Goal: Task Accomplishment & Management: Manage account settings

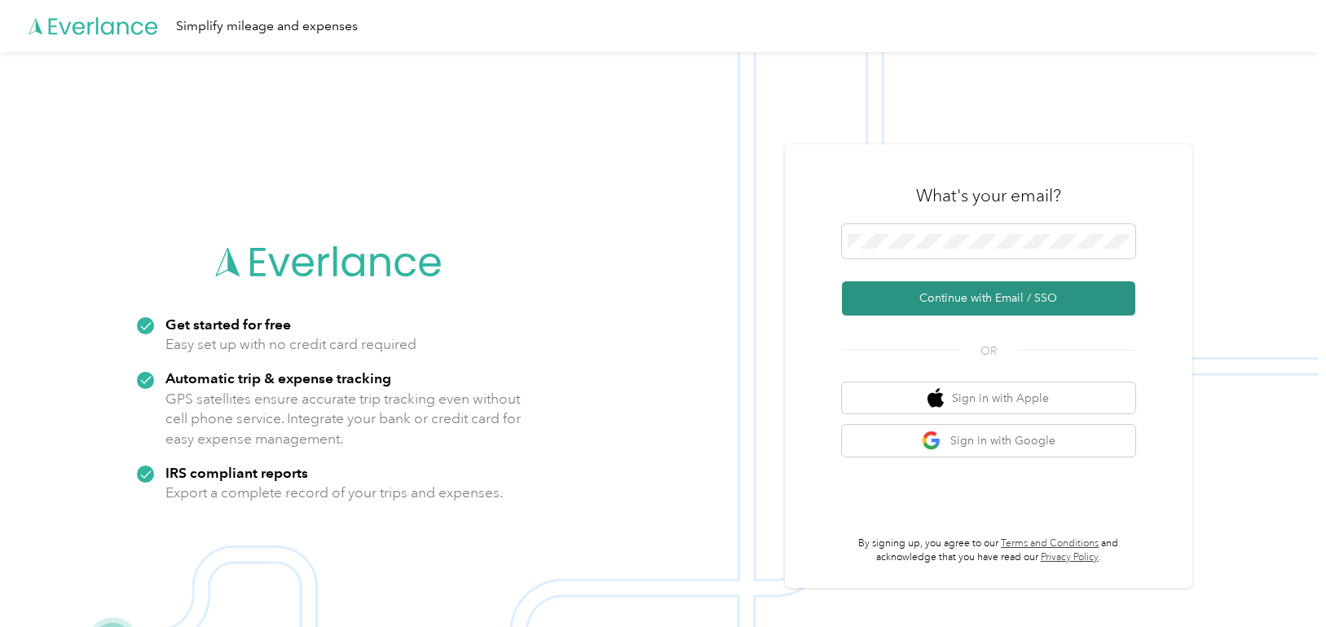
click at [965, 301] on button "Continue with Email / SSO" at bounding box center [988, 298] width 293 height 34
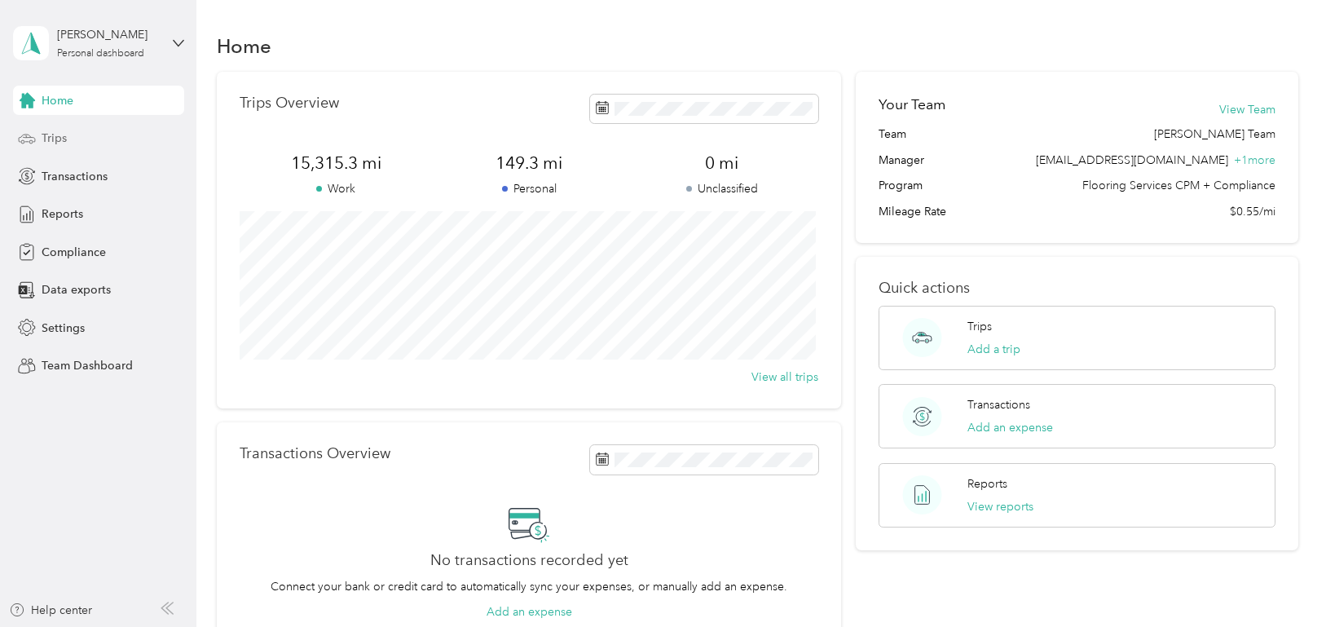
click at [92, 142] on div "Trips" at bounding box center [98, 138] width 171 height 29
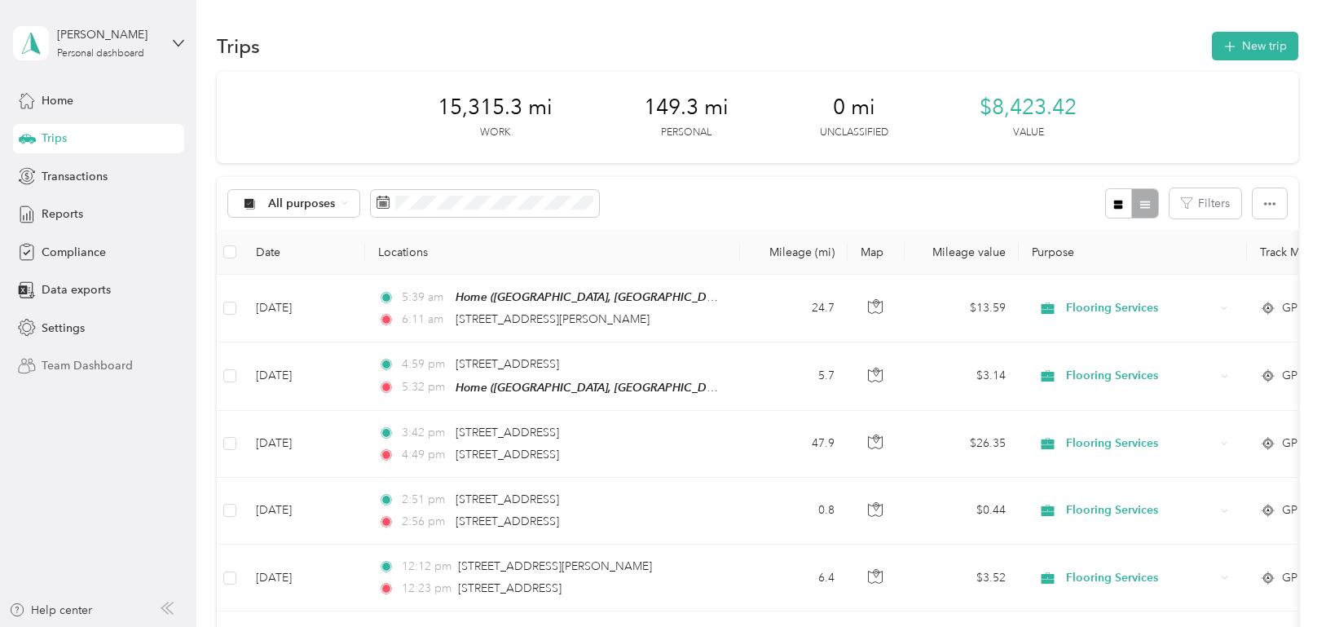
click at [77, 366] on span "Team Dashboard" at bounding box center [87, 365] width 91 height 17
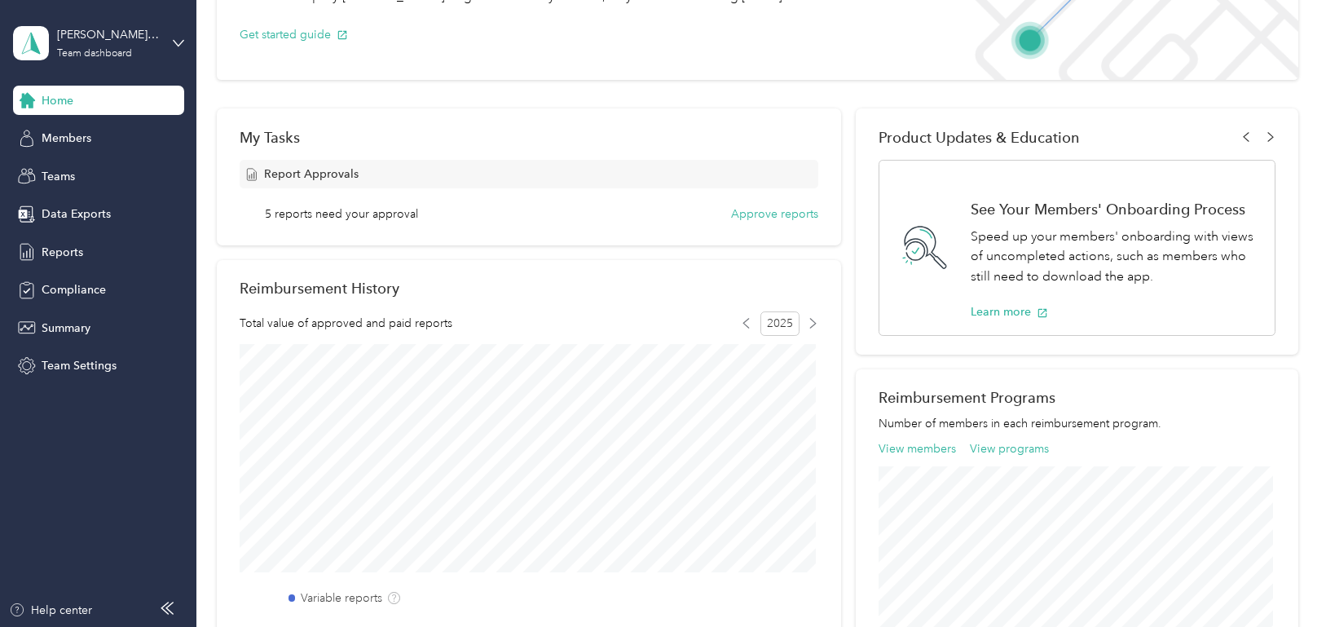
scroll to position [163, 0]
click at [64, 171] on span "Teams" at bounding box center [58, 176] width 33 height 17
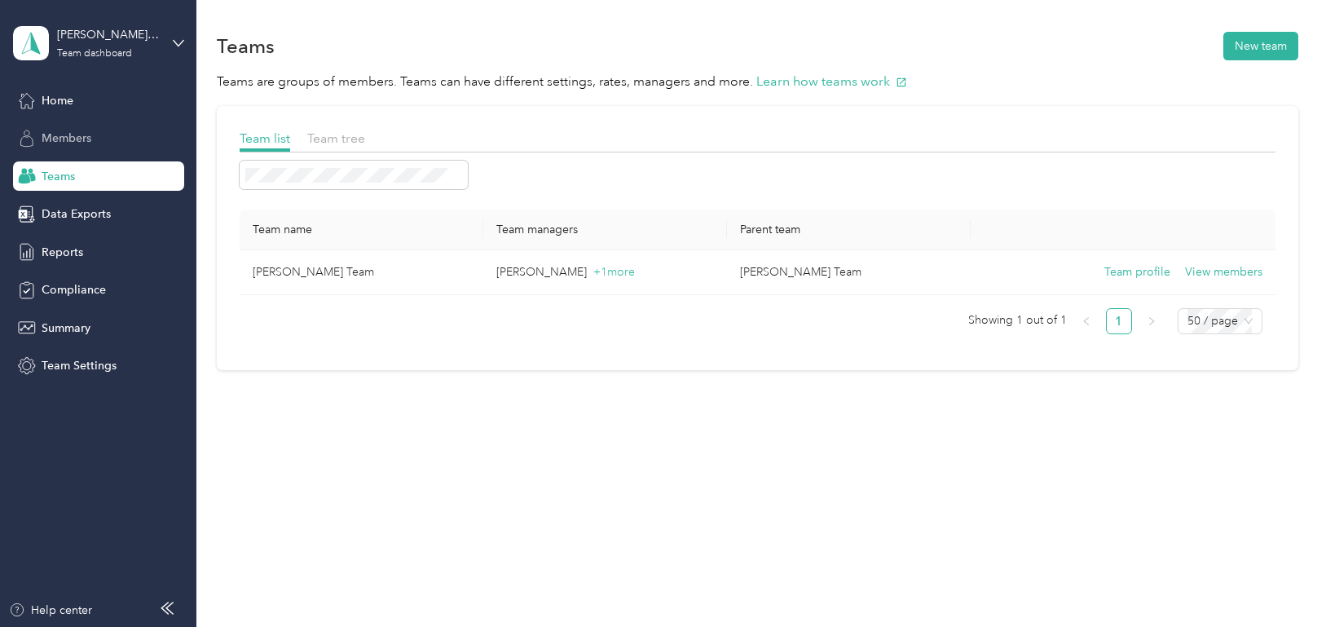
click at [68, 136] on span "Members" at bounding box center [67, 138] width 50 height 17
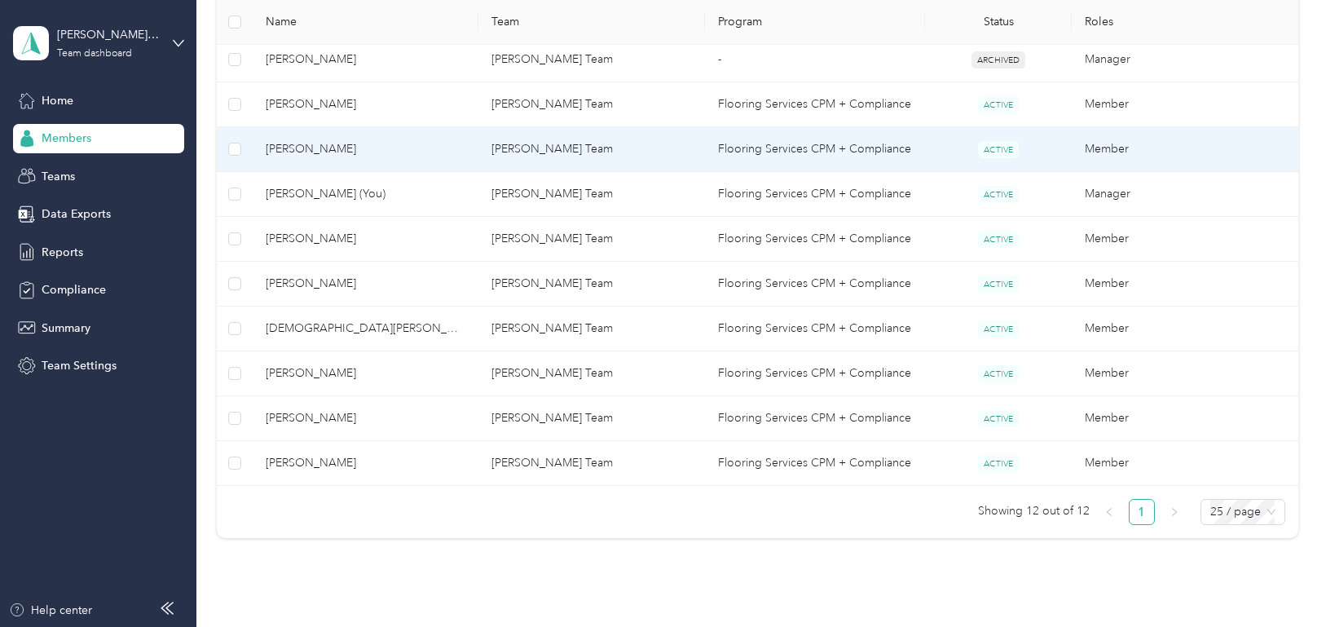
scroll to position [489, 0]
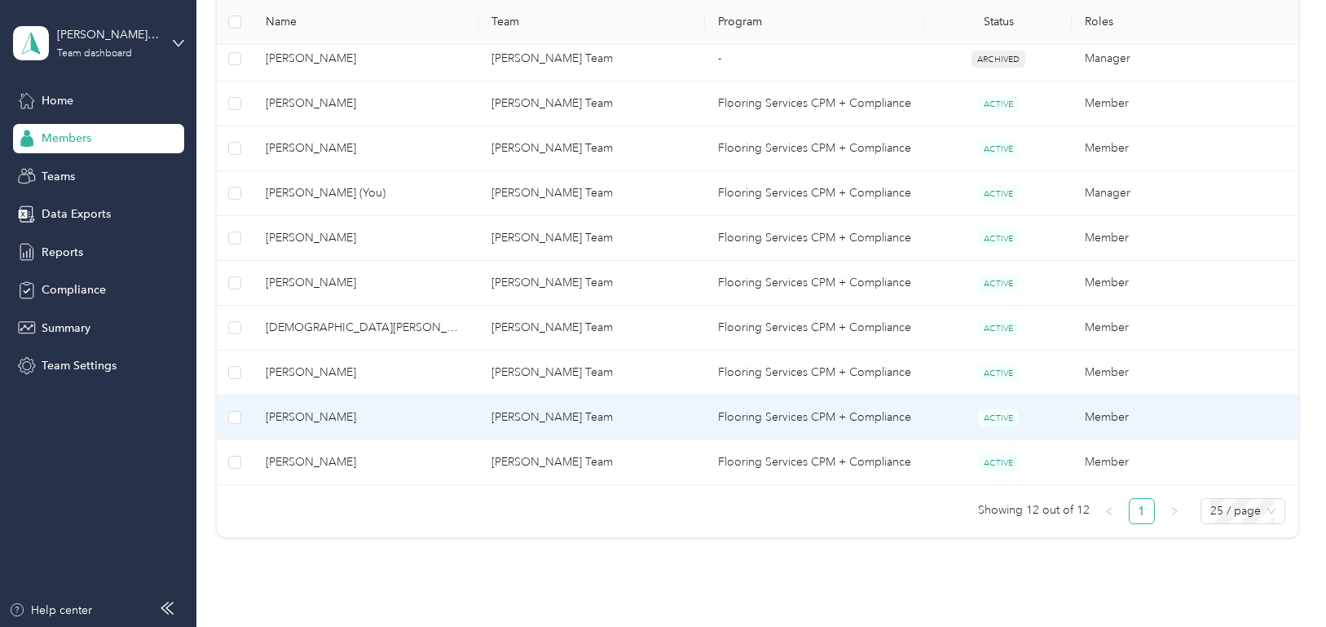
click at [298, 414] on span "[PERSON_NAME]" at bounding box center [366, 417] width 200 height 18
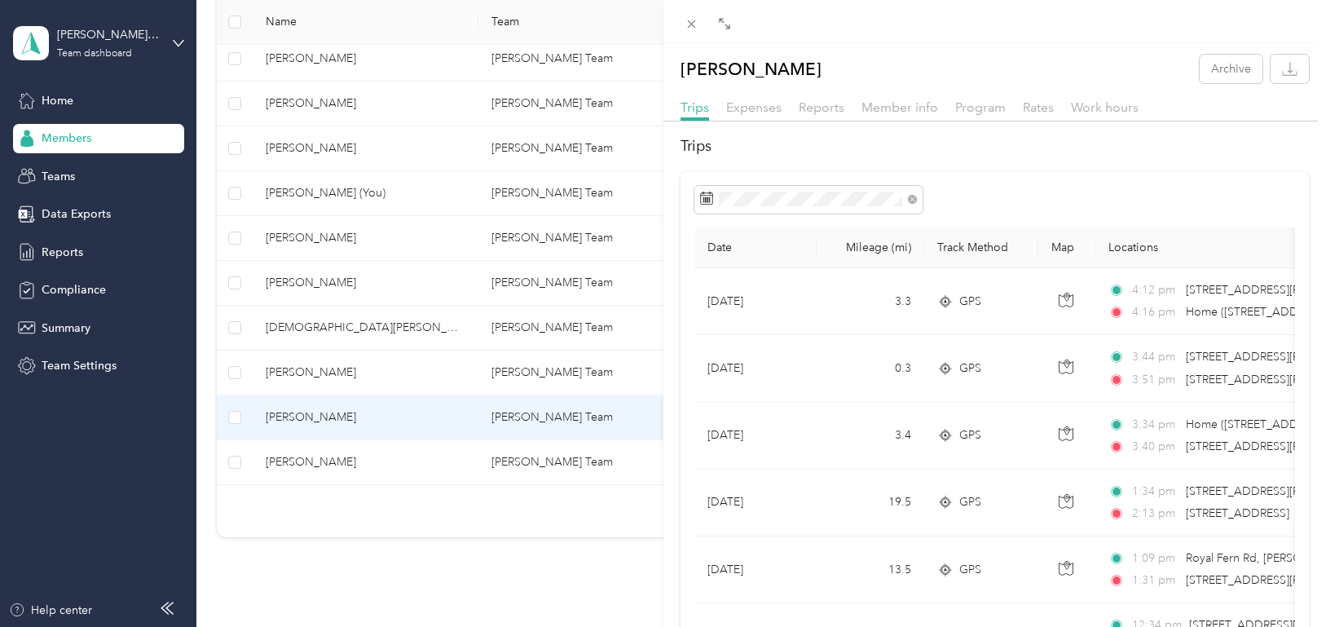
click at [48, 99] on div "[PERSON_NAME] Archive Trips Expenses Reports Member info Program Rates Work hou…" at bounding box center [663, 313] width 1326 height 627
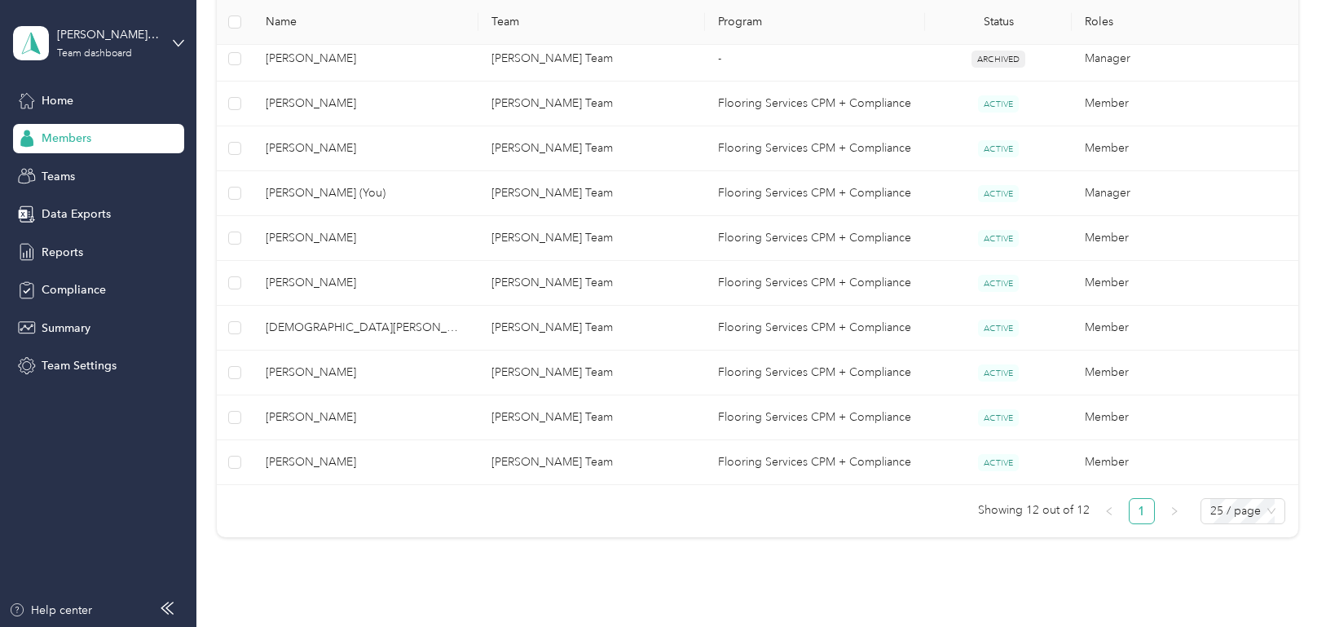
click at [53, 99] on span "Home" at bounding box center [58, 100] width 32 height 17
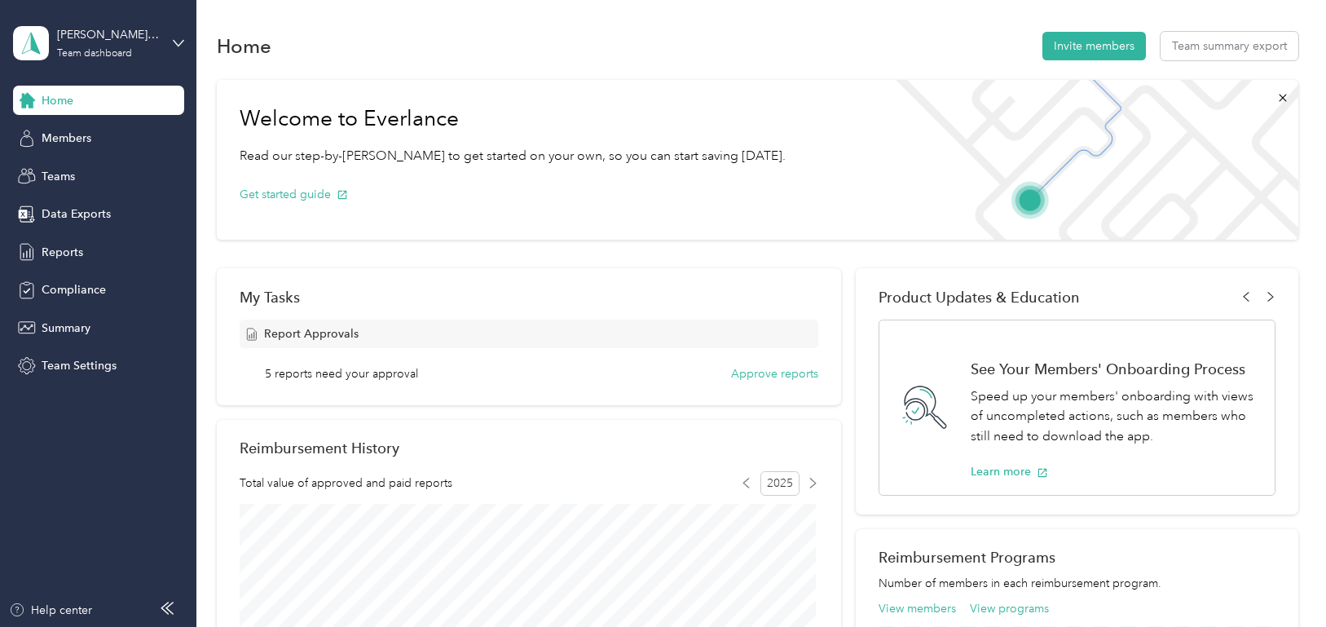
click at [440, 372] on div "5 reports need your approval Approve reports" at bounding box center [541, 373] width 553 height 17
click at [792, 372] on button "Approve reports" at bounding box center [774, 373] width 87 height 17
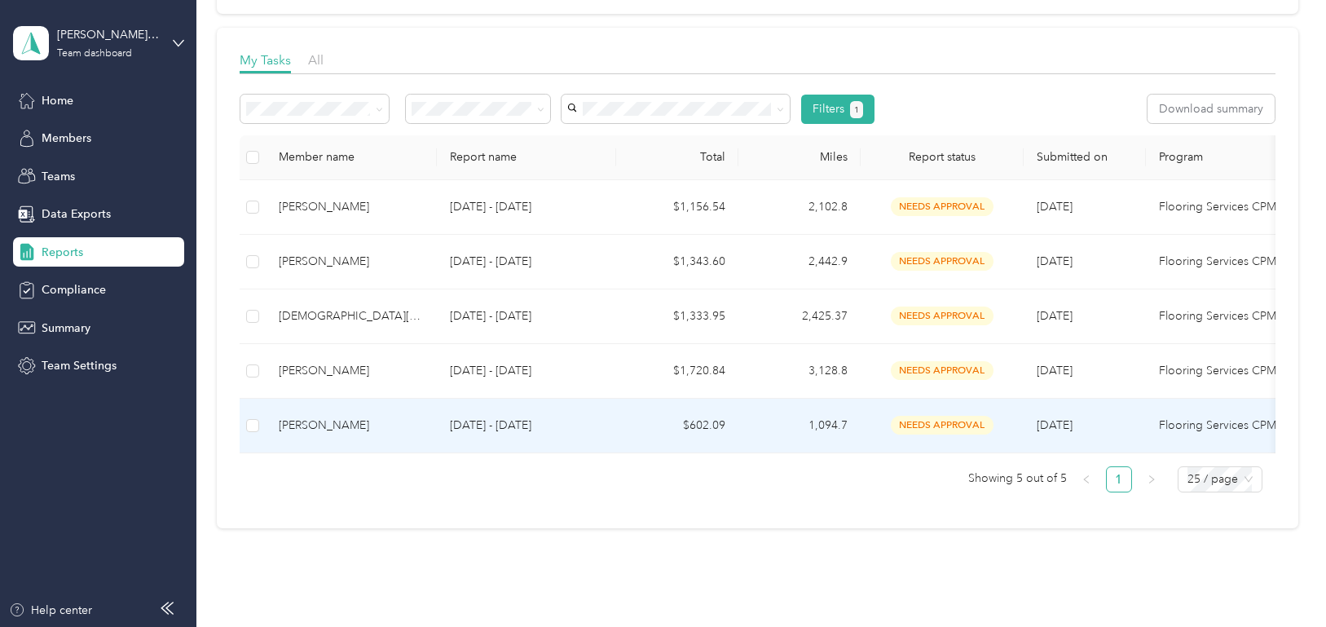
scroll to position [127, 0]
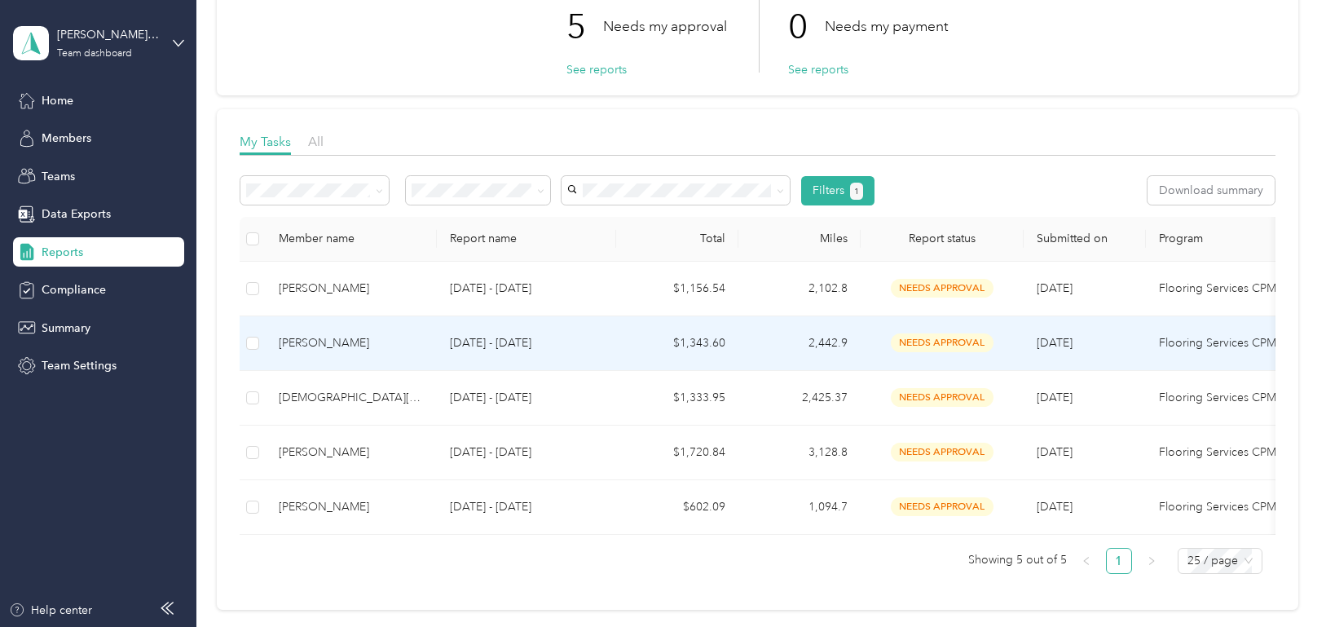
click at [310, 345] on div "[PERSON_NAME]" at bounding box center [351, 343] width 145 height 18
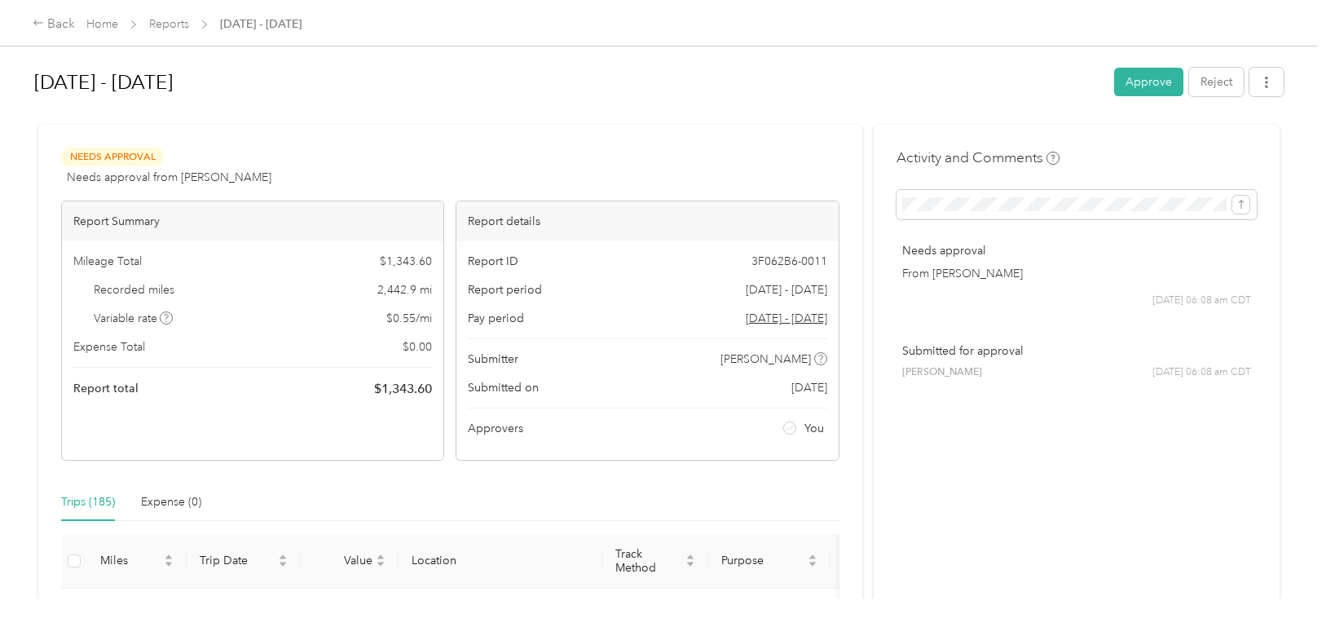
click at [1140, 88] on button "Approve" at bounding box center [1148, 82] width 69 height 29
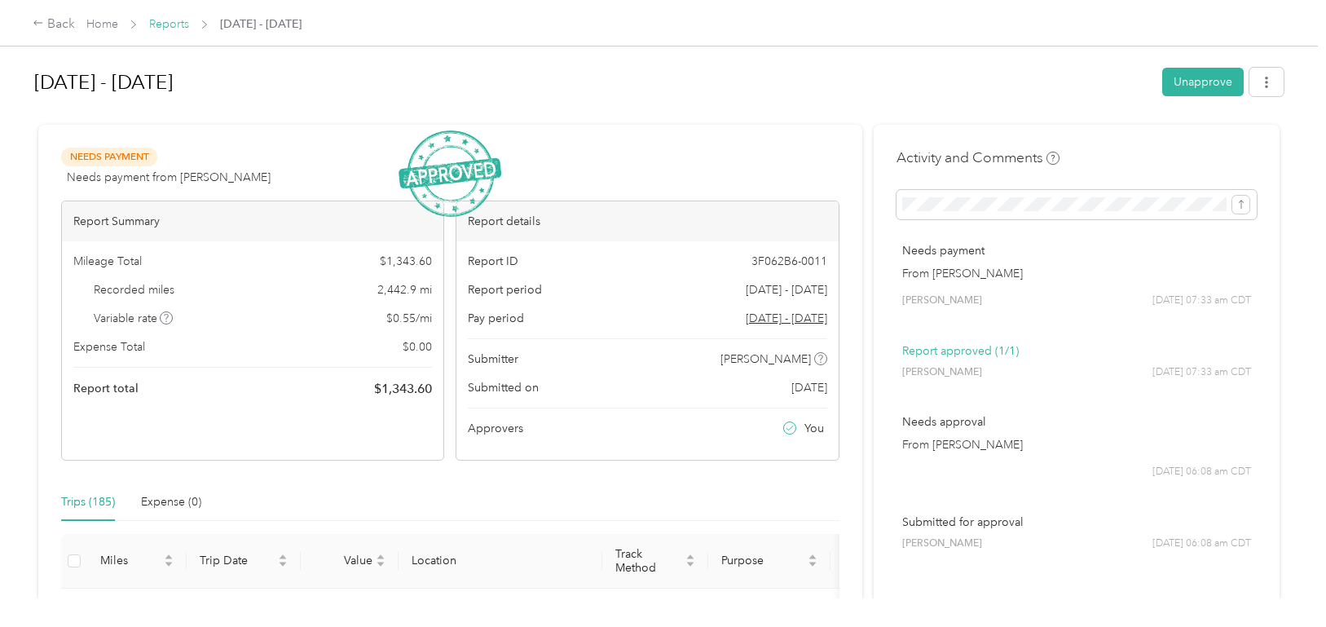
click at [161, 20] on link "Reports" at bounding box center [169, 24] width 40 height 14
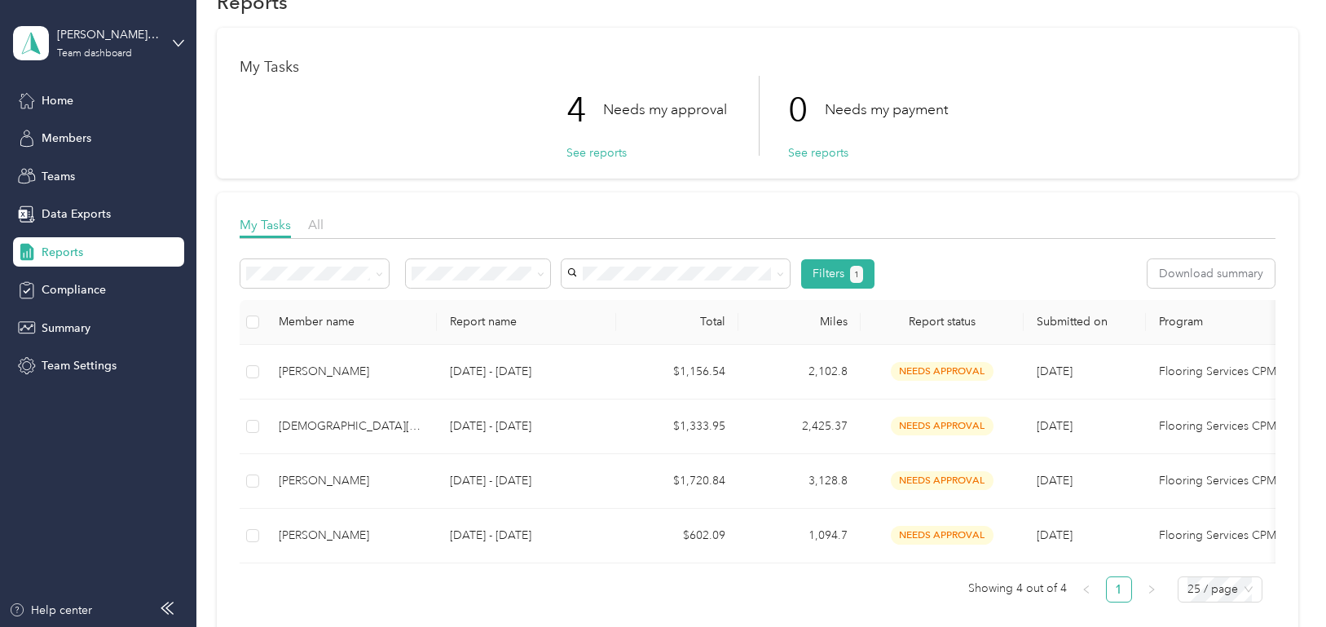
scroll to position [81, 0]
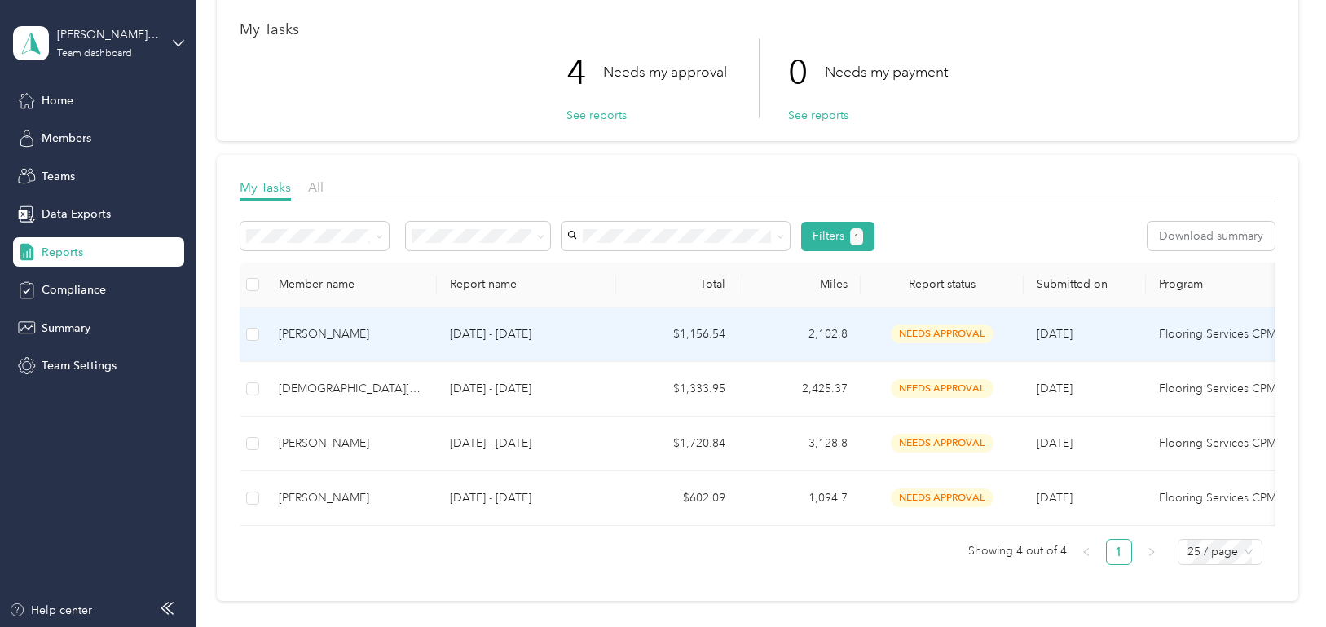
click at [361, 337] on div "[PERSON_NAME]" at bounding box center [351, 334] width 145 height 18
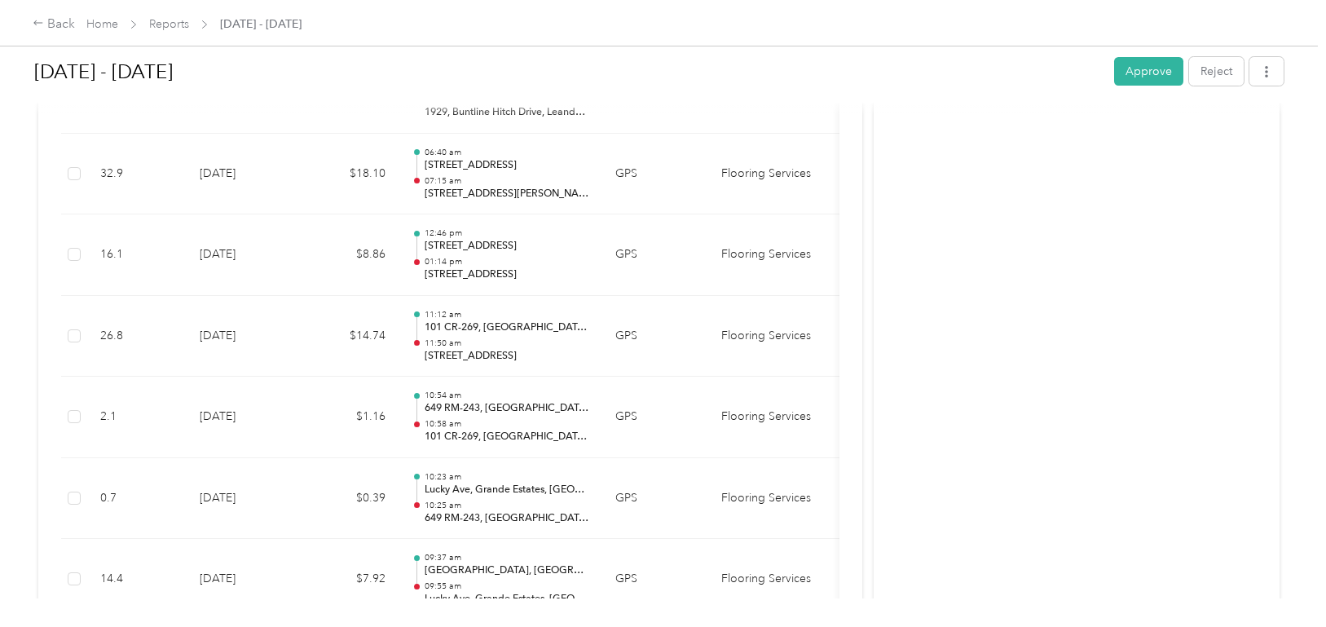
scroll to position [1630, 0]
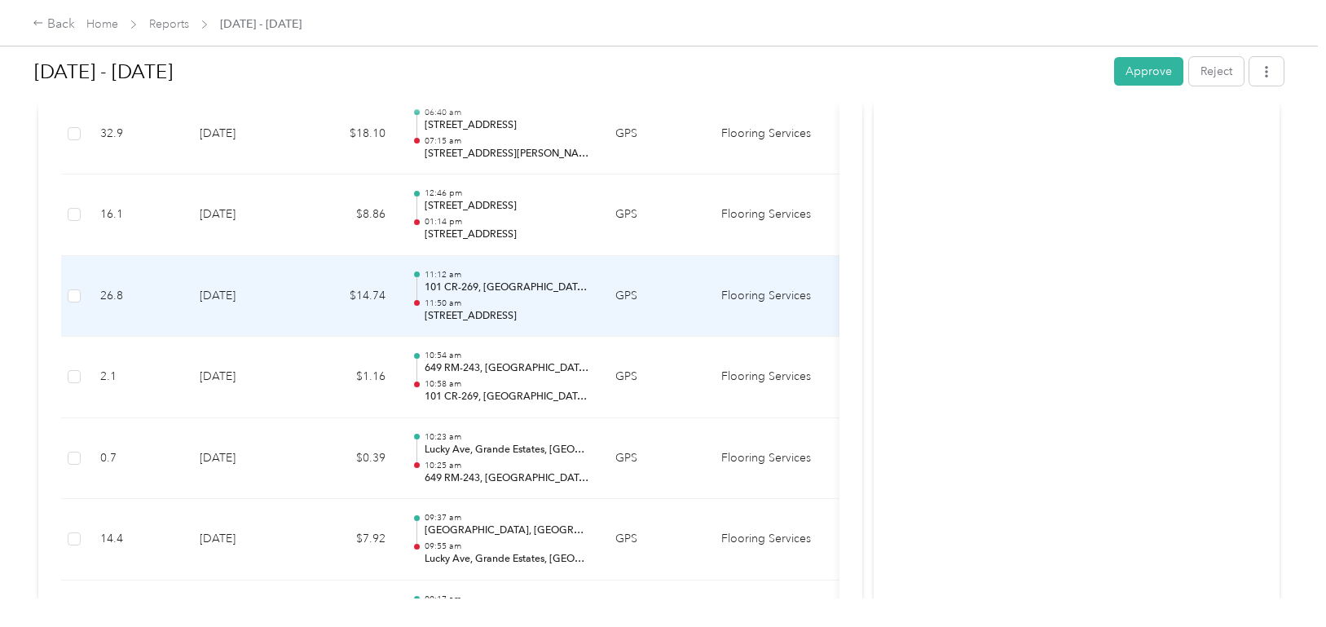
click at [253, 303] on td "[DATE]" at bounding box center [244, 296] width 114 height 81
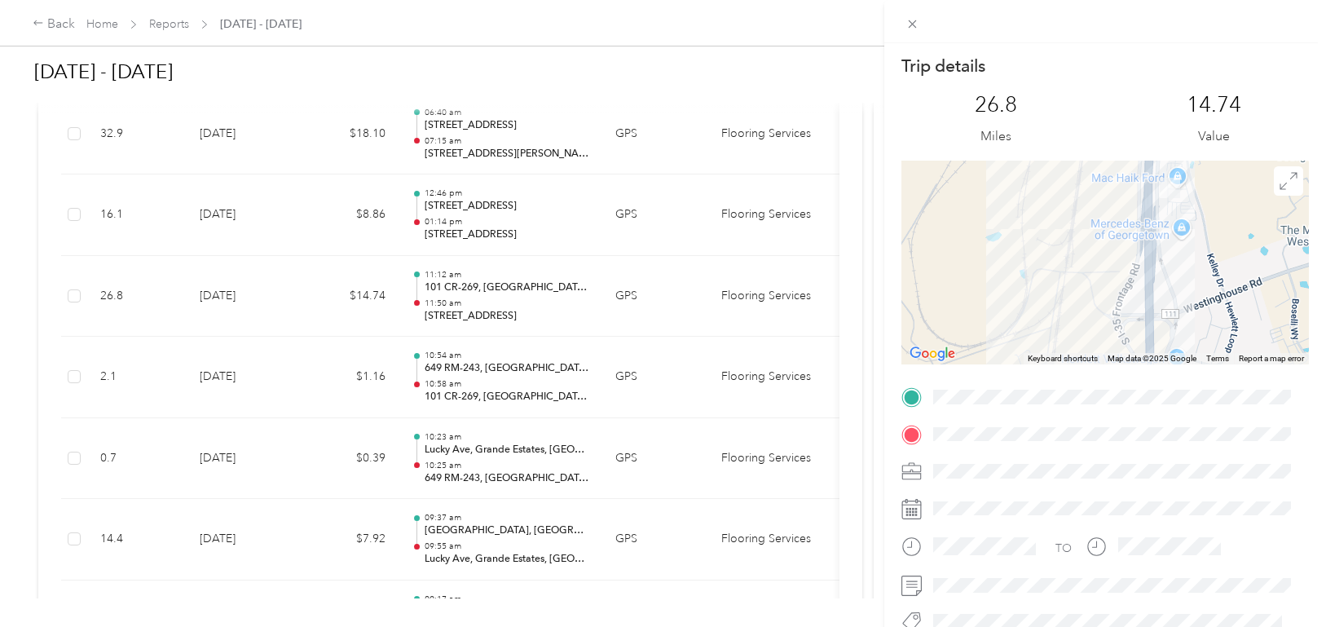
click at [478, 302] on div "Trip details This trip cannot be edited because it is either under review, appr…" at bounding box center [663, 313] width 1326 height 627
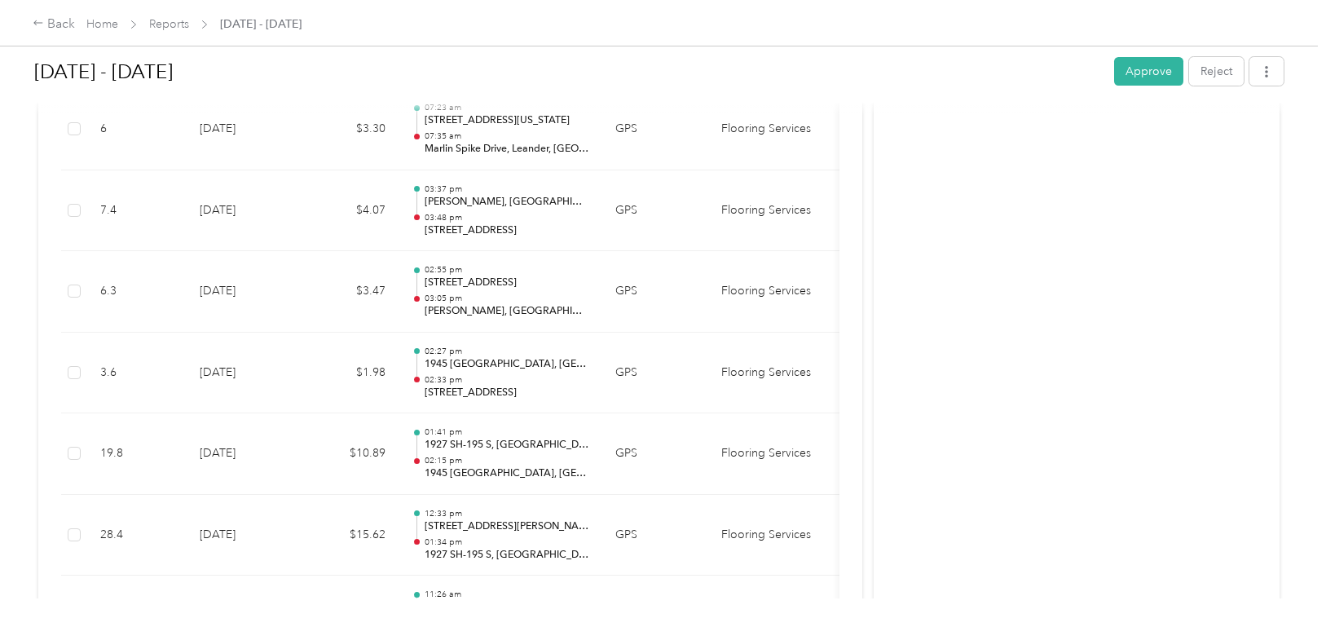
scroll to position [2444, 0]
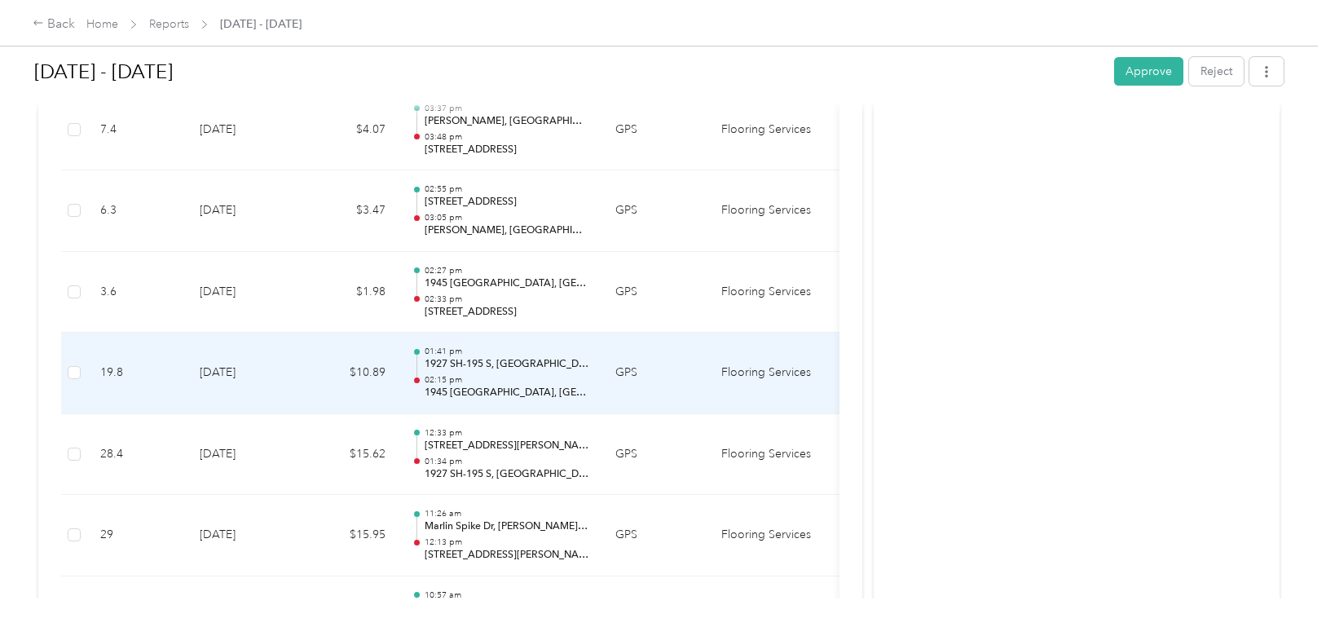
click at [464, 376] on p "02:15 pm" at bounding box center [507, 379] width 165 height 11
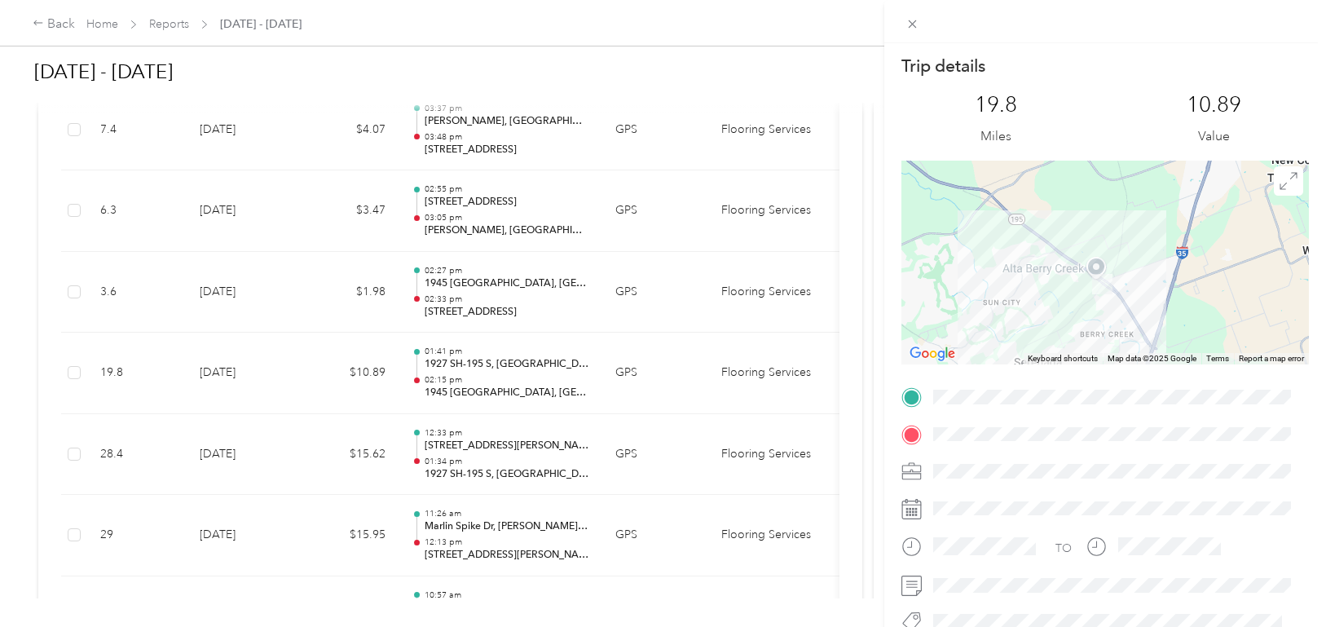
drag, startPoint x: 1142, startPoint y: 205, endPoint x: 1086, endPoint y: 324, distance: 132.3
click at [1086, 324] on div at bounding box center [1104, 263] width 407 height 204
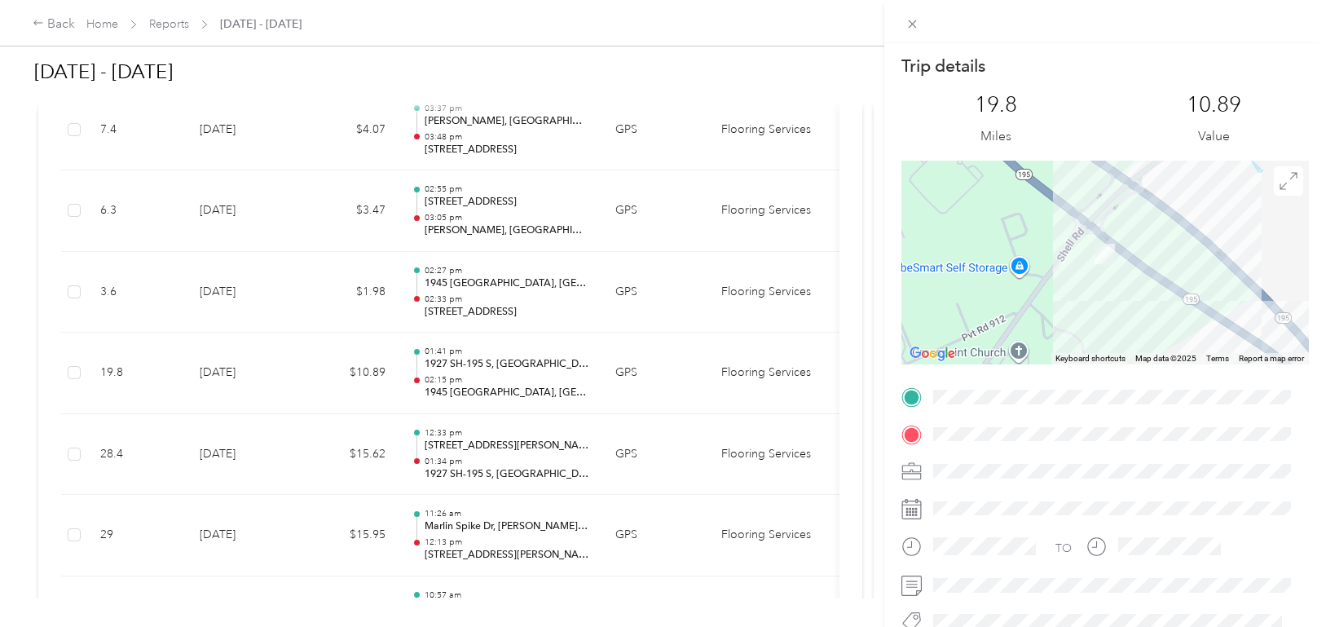
drag, startPoint x: 1198, startPoint y: 234, endPoint x: 1080, endPoint y: 298, distance: 133.8
click at [1082, 298] on div at bounding box center [1104, 263] width 407 height 204
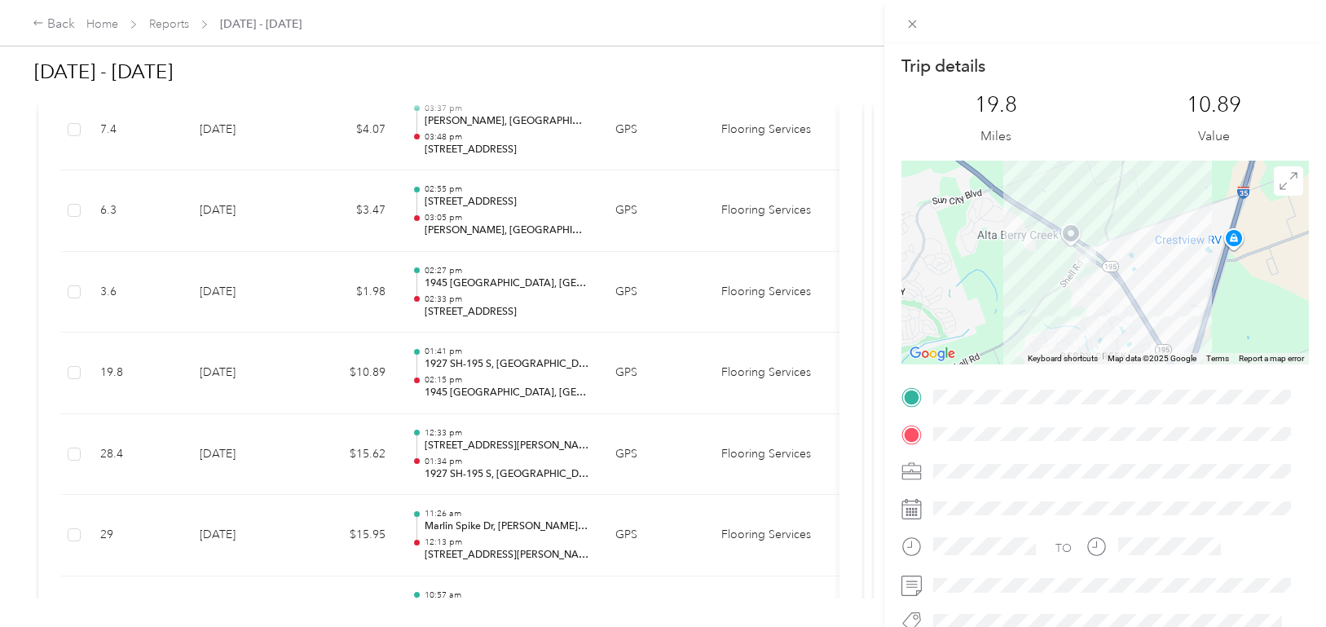
click at [466, 455] on div "Trip details This trip cannot be edited because it is either under review, appr…" at bounding box center [663, 313] width 1326 height 627
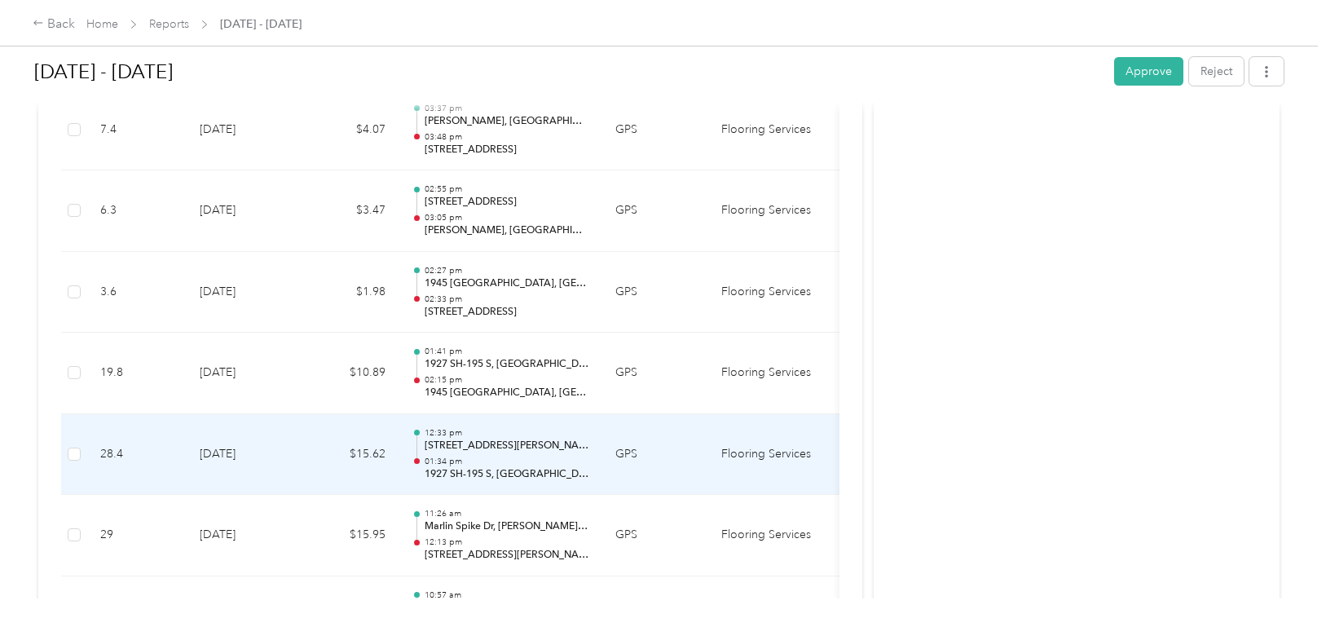
click at [466, 455] on p "01:34 pm" at bounding box center [507, 460] width 165 height 11
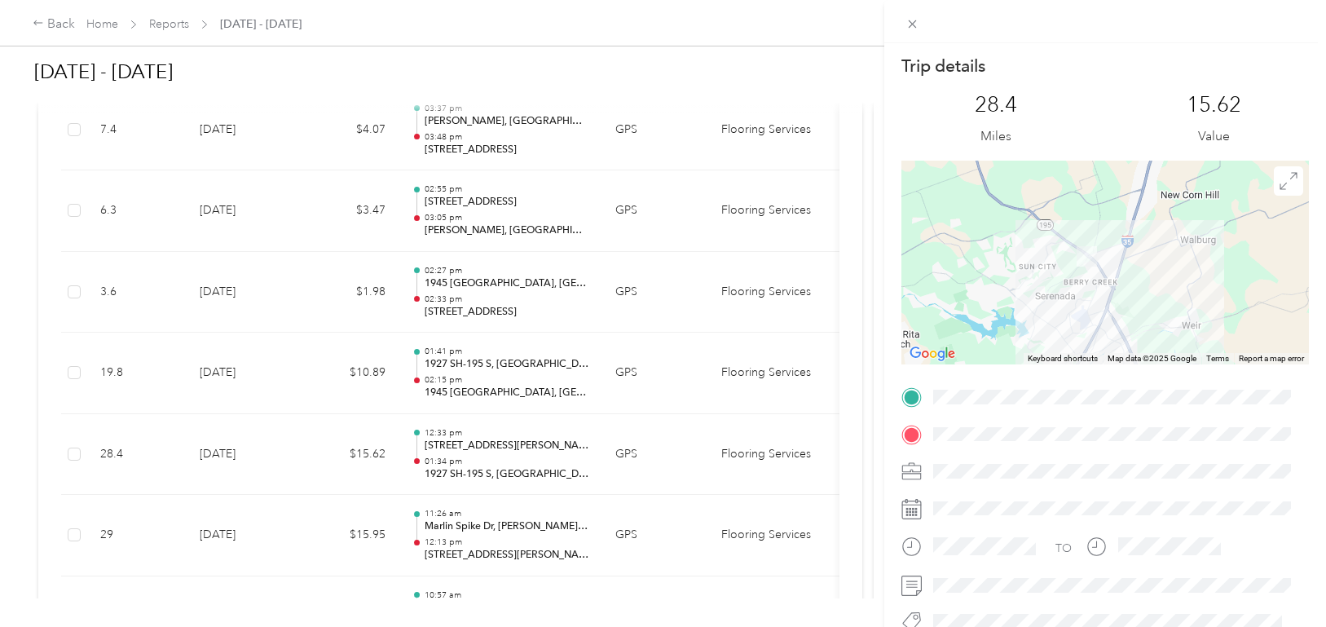
drag, startPoint x: 1098, startPoint y: 215, endPoint x: 1129, endPoint y: 349, distance: 137.2
click at [1129, 349] on div at bounding box center [1104, 263] width 407 height 204
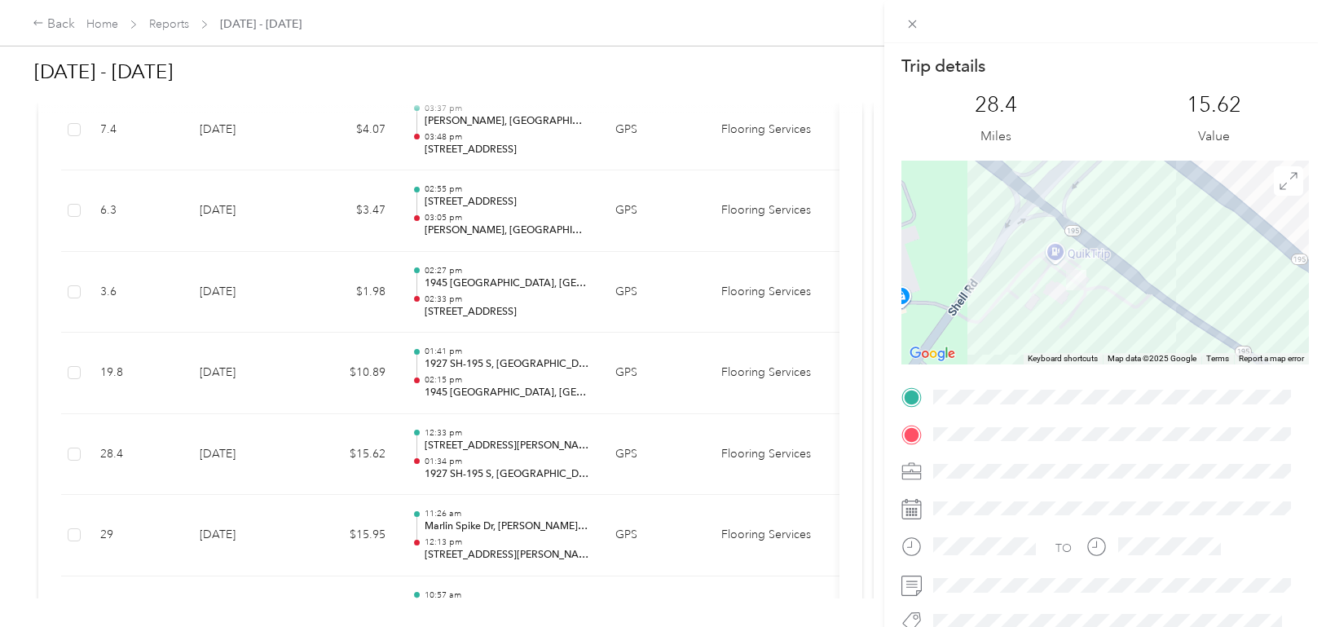
drag, startPoint x: 1071, startPoint y: 218, endPoint x: 1044, endPoint y: 333, distance: 118.0
click at [1044, 333] on div at bounding box center [1104, 263] width 407 height 204
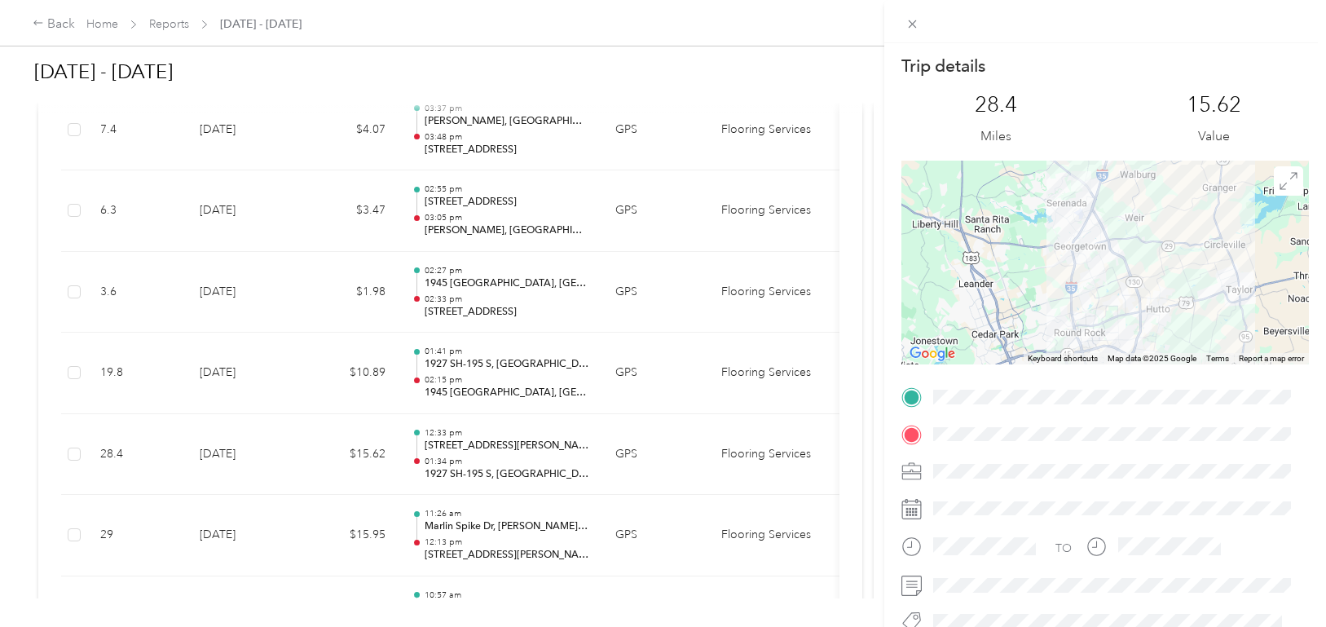
drag, startPoint x: 1133, startPoint y: 299, endPoint x: 1163, endPoint y: 183, distance: 120.2
click at [1163, 183] on div at bounding box center [1104, 263] width 407 height 204
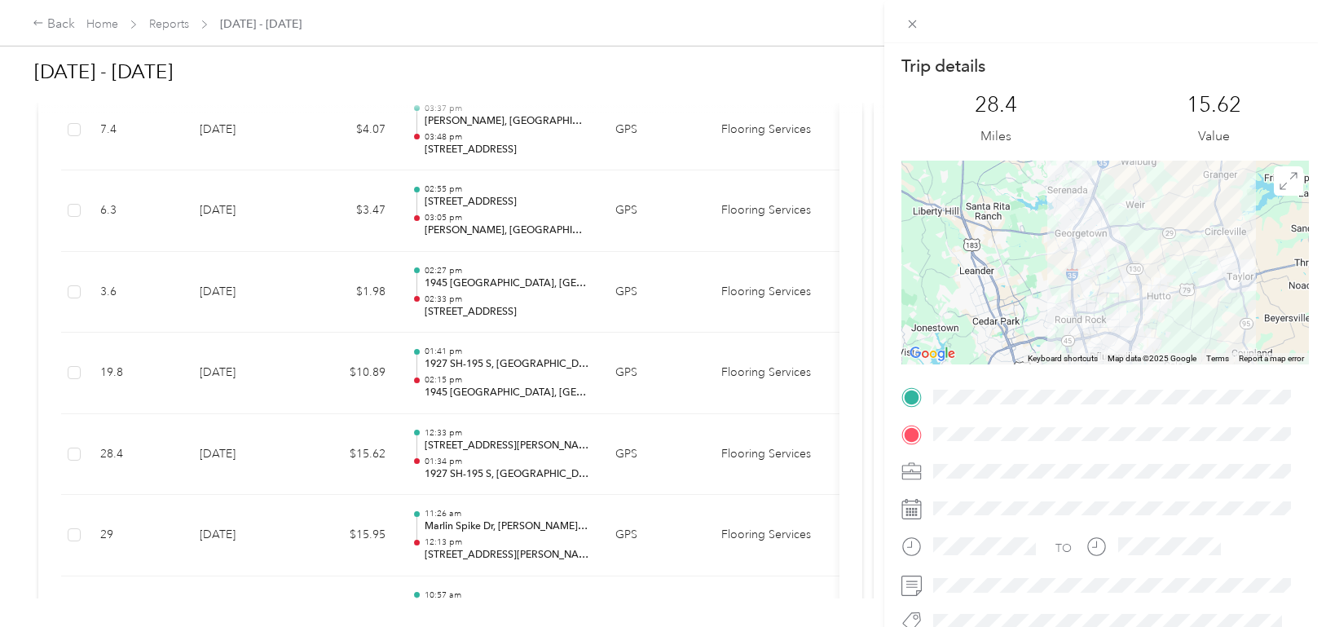
click at [483, 373] on div "Trip details This trip cannot be edited because it is either under review, appr…" at bounding box center [663, 313] width 1326 height 627
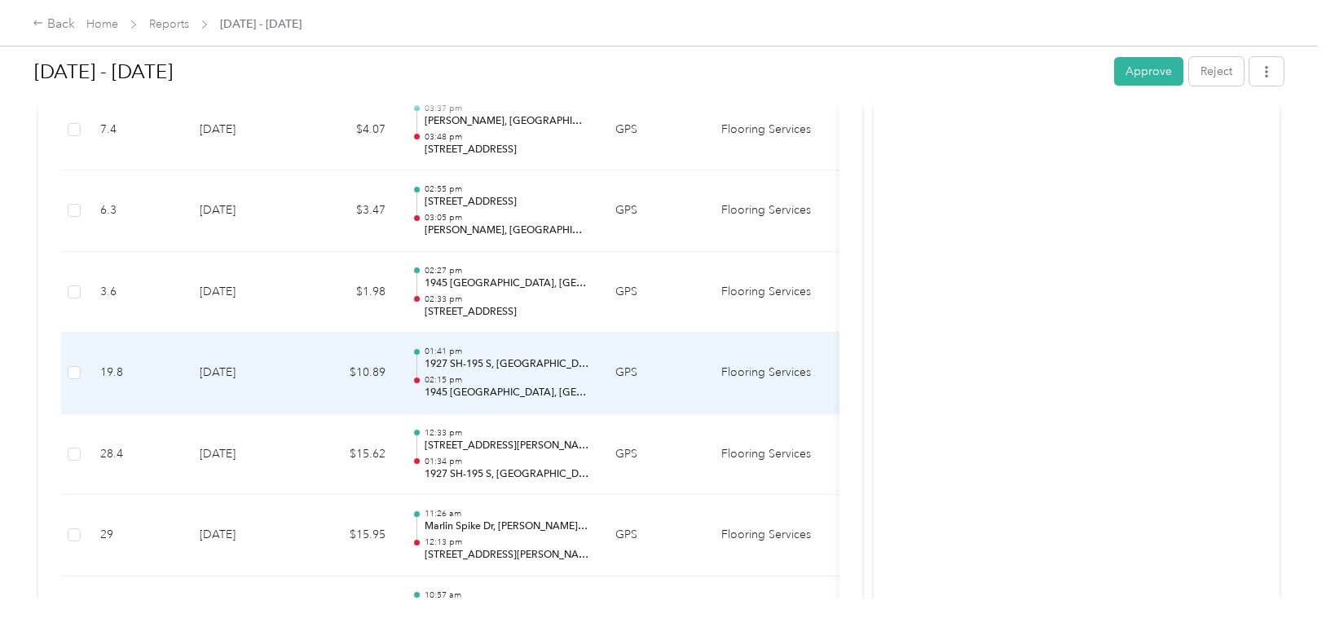
click at [464, 370] on p "1927 SH-195 S, [GEOGRAPHIC_DATA], [GEOGRAPHIC_DATA]" at bounding box center [507, 364] width 165 height 15
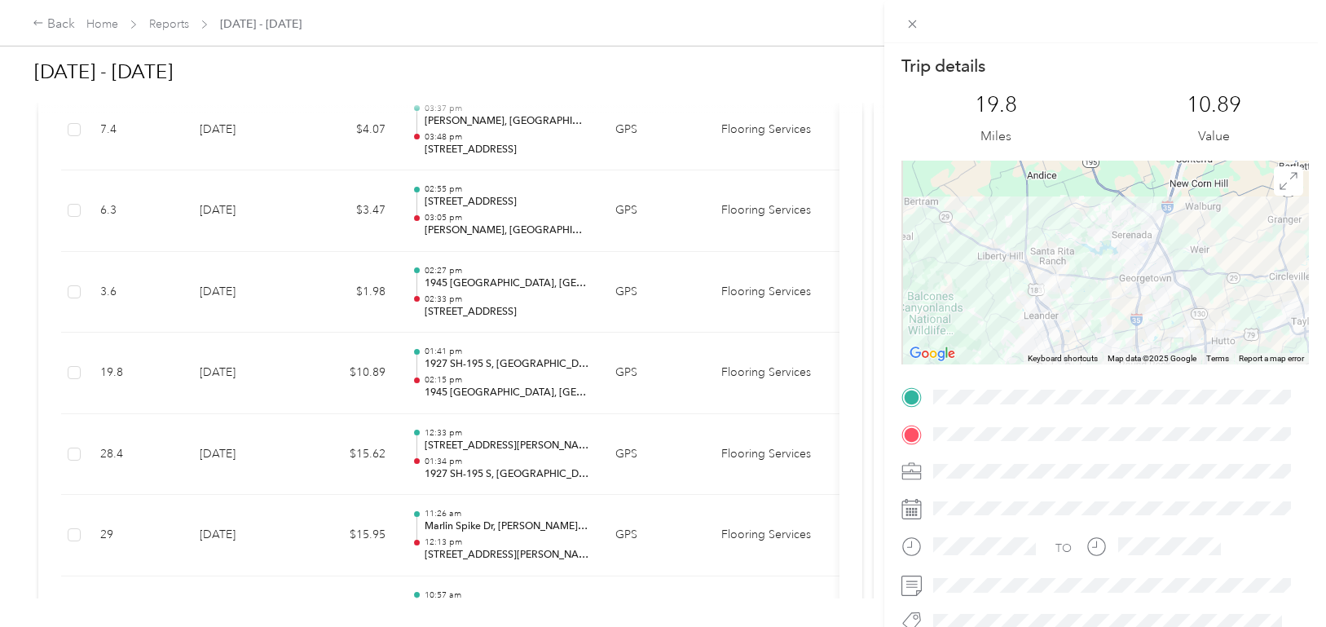
click at [509, 529] on div "Trip details This trip cannot be edited because it is either under review, appr…" at bounding box center [663, 313] width 1326 height 627
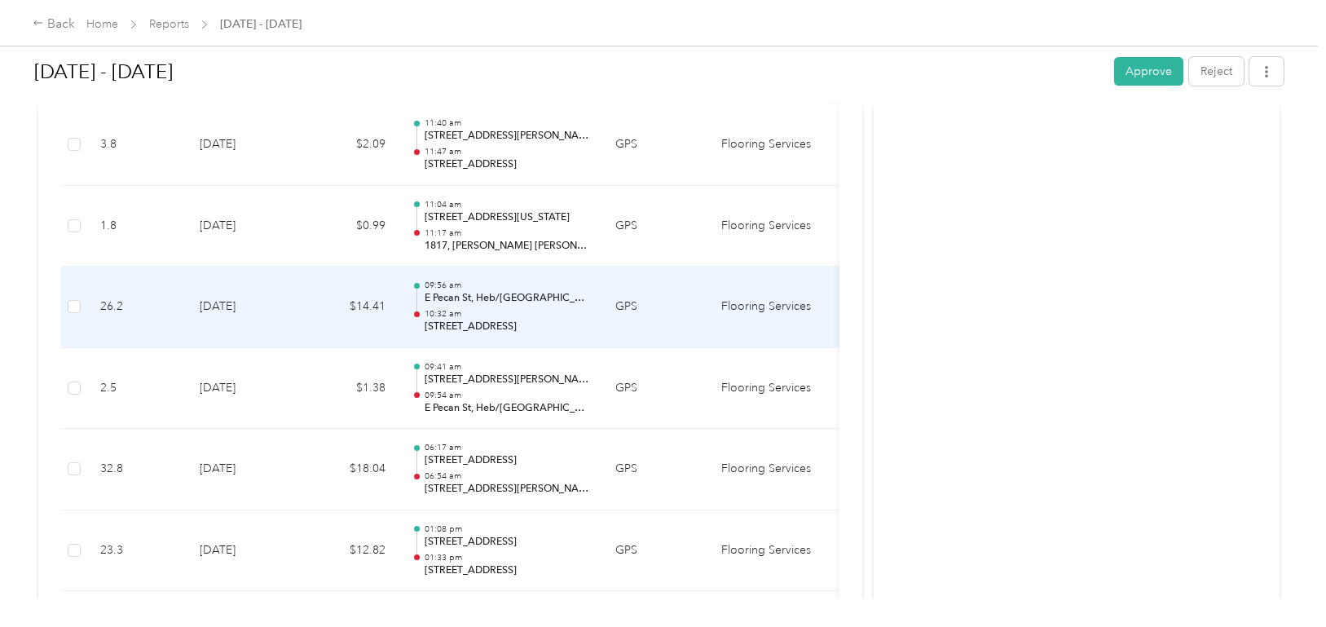
scroll to position [7741, 0]
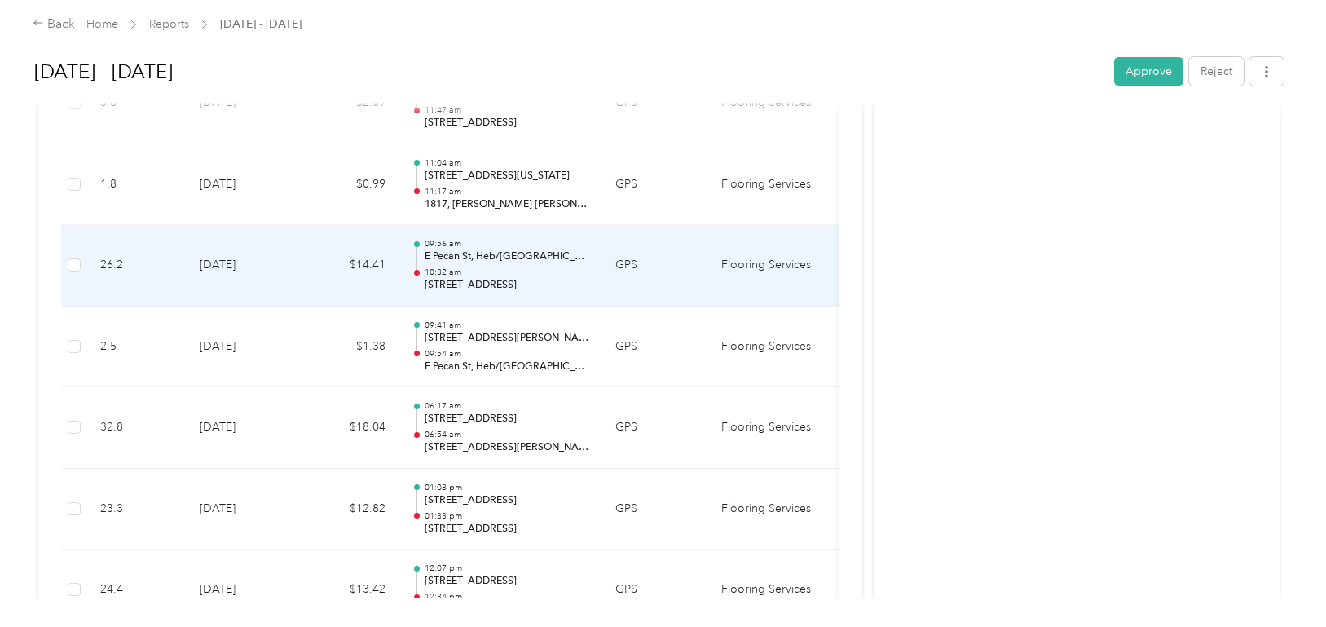
click at [494, 271] on p "10:32 am" at bounding box center [507, 271] width 165 height 11
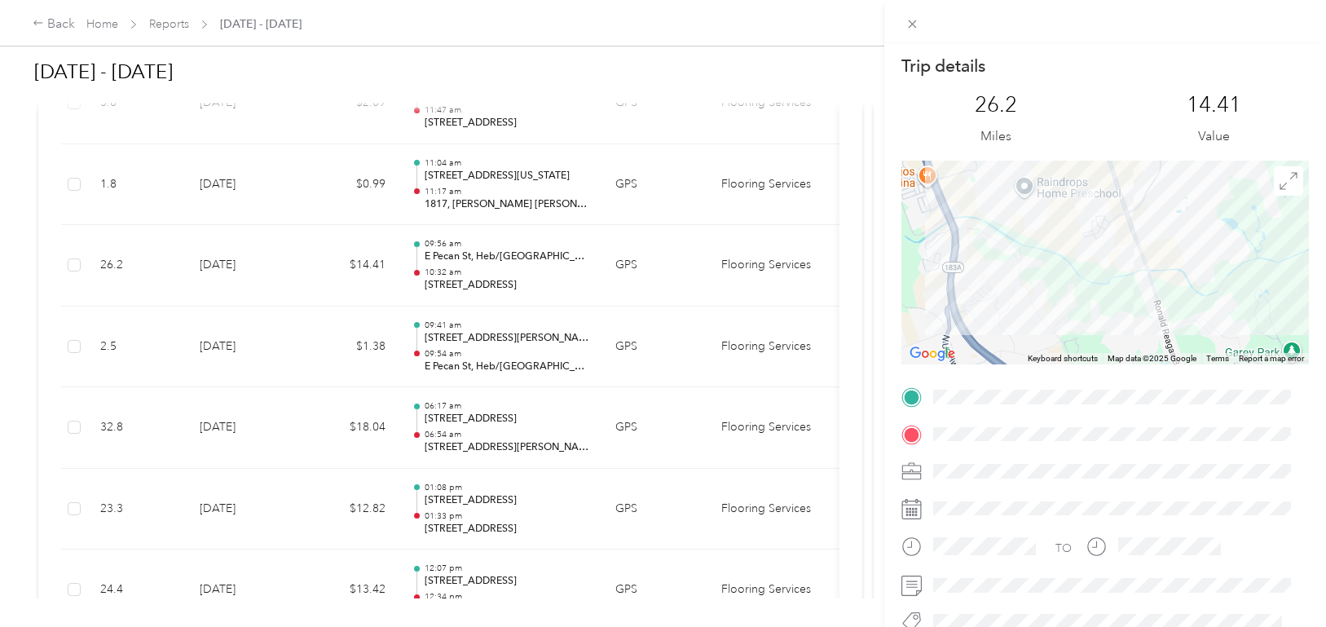
click at [456, 360] on div "Trip details This trip cannot be edited because it is either under review, appr…" at bounding box center [663, 313] width 1326 height 627
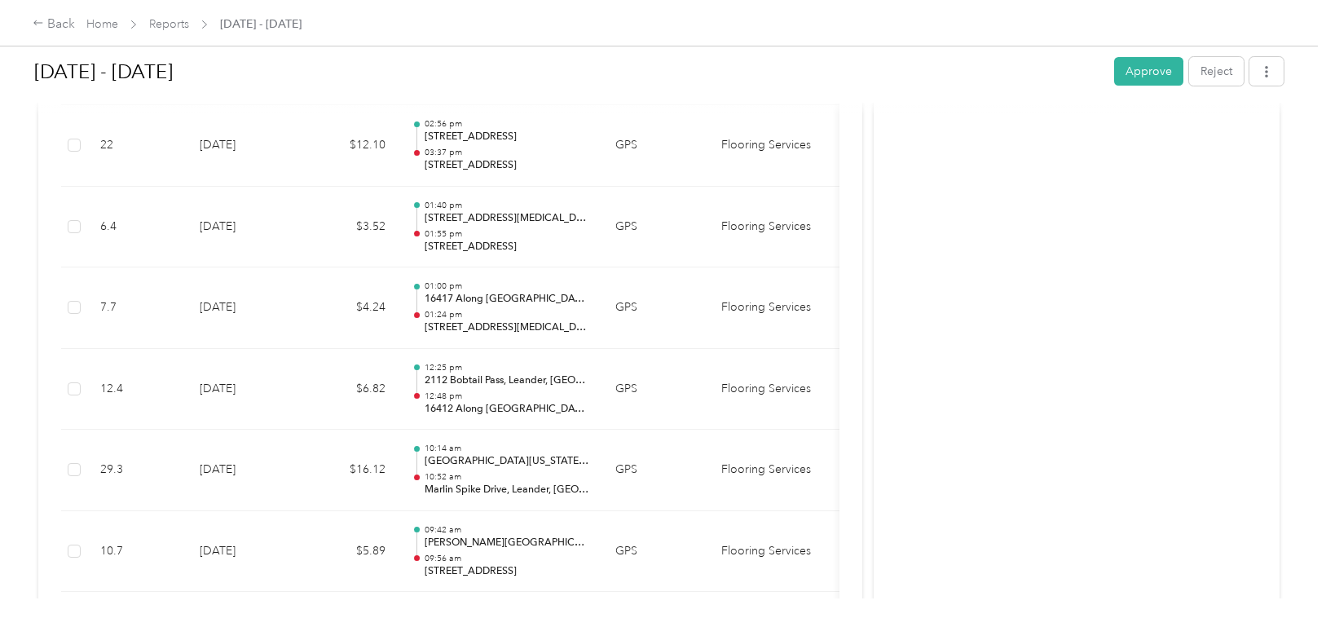
scroll to position [9370, 0]
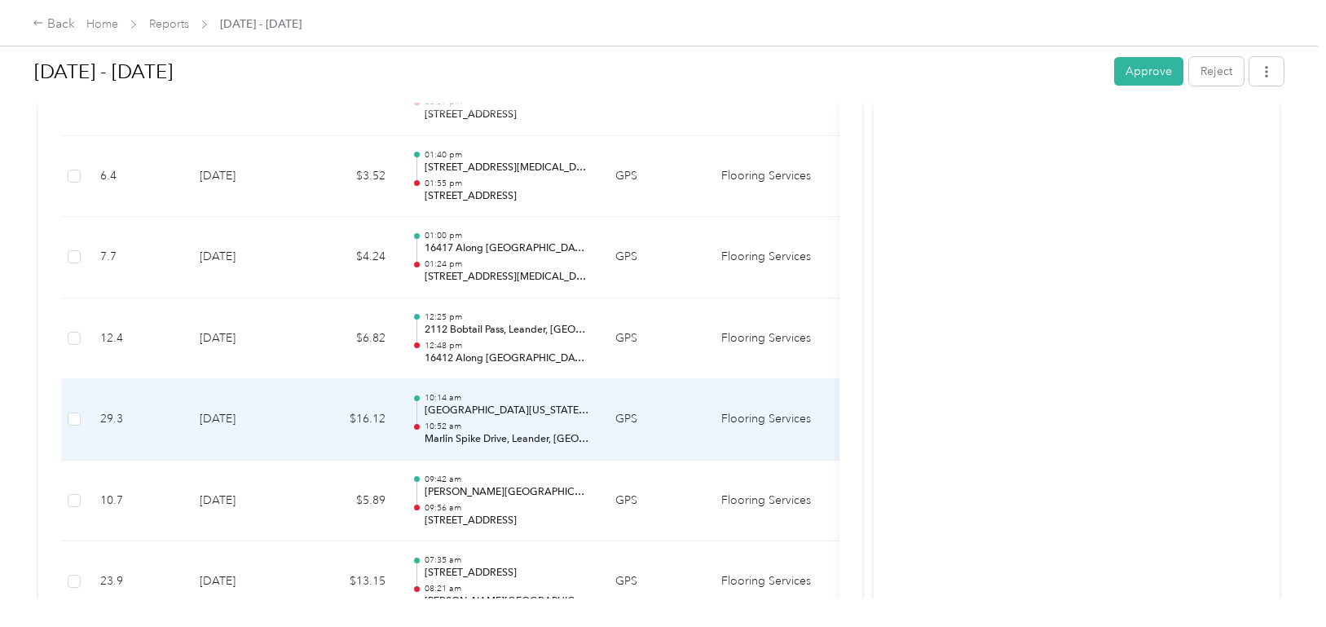
click at [456, 421] on p "10:52 am" at bounding box center [507, 425] width 165 height 11
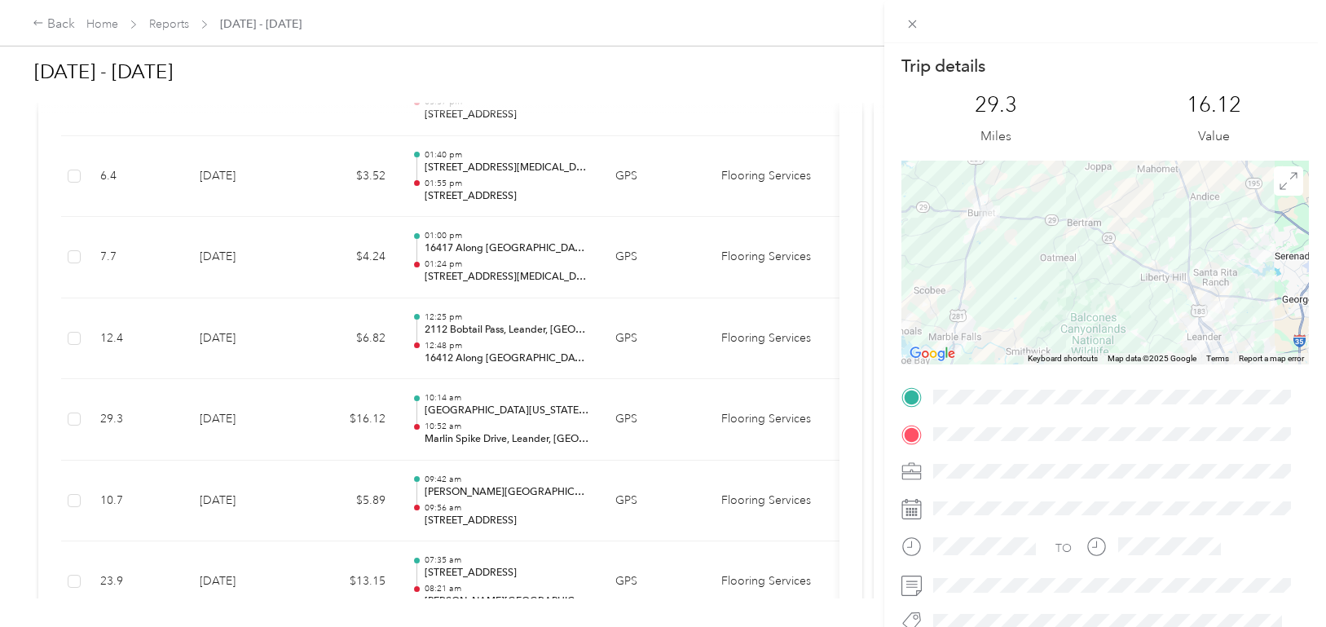
click at [453, 427] on div "Trip details This trip cannot be edited because it is either under review, appr…" at bounding box center [663, 313] width 1326 height 627
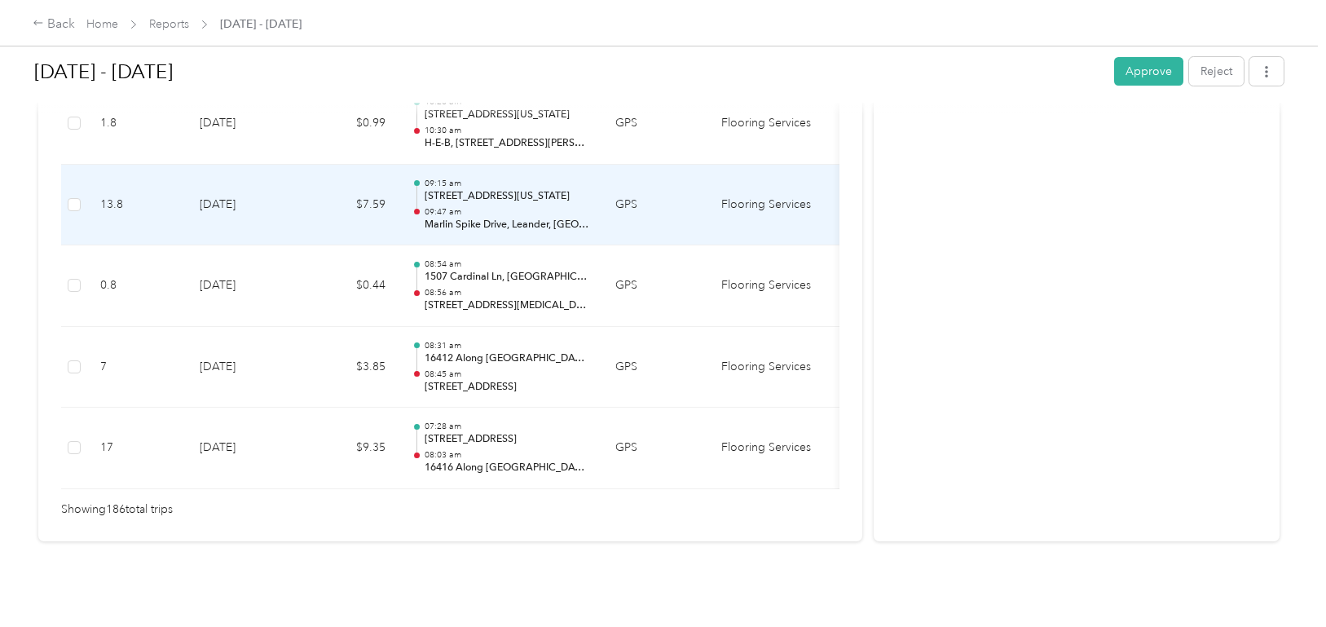
scroll to position [15203, 0]
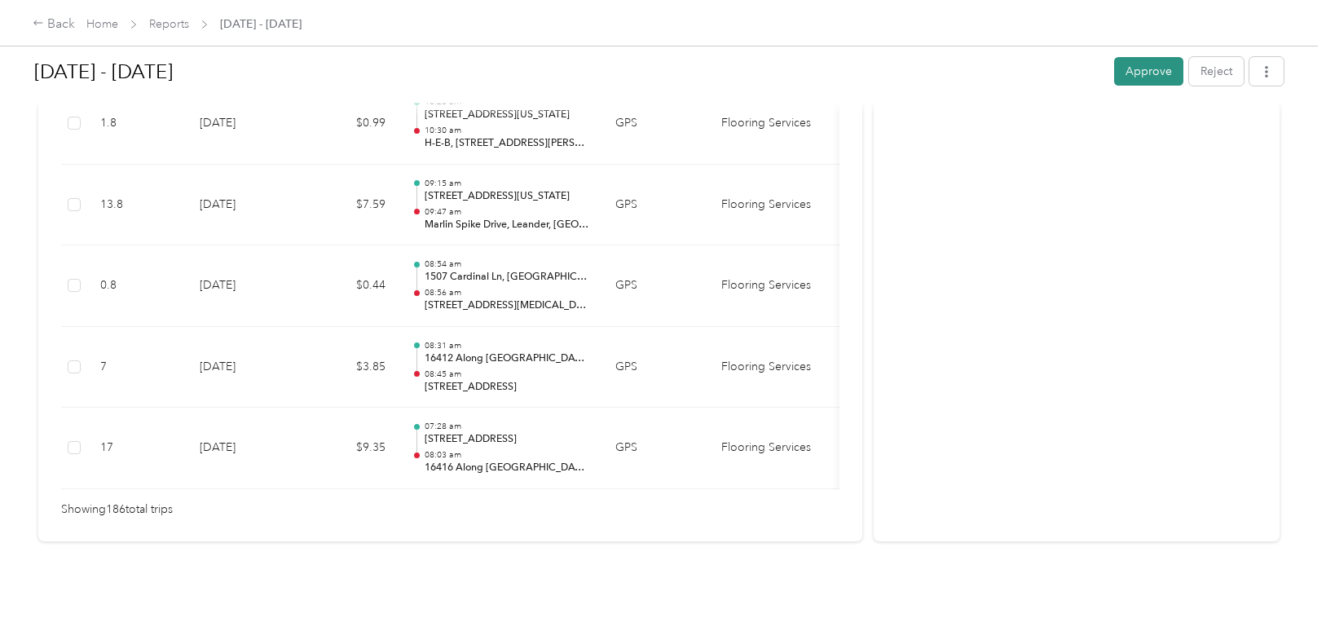
click at [1135, 82] on button "Approve" at bounding box center [1148, 71] width 69 height 29
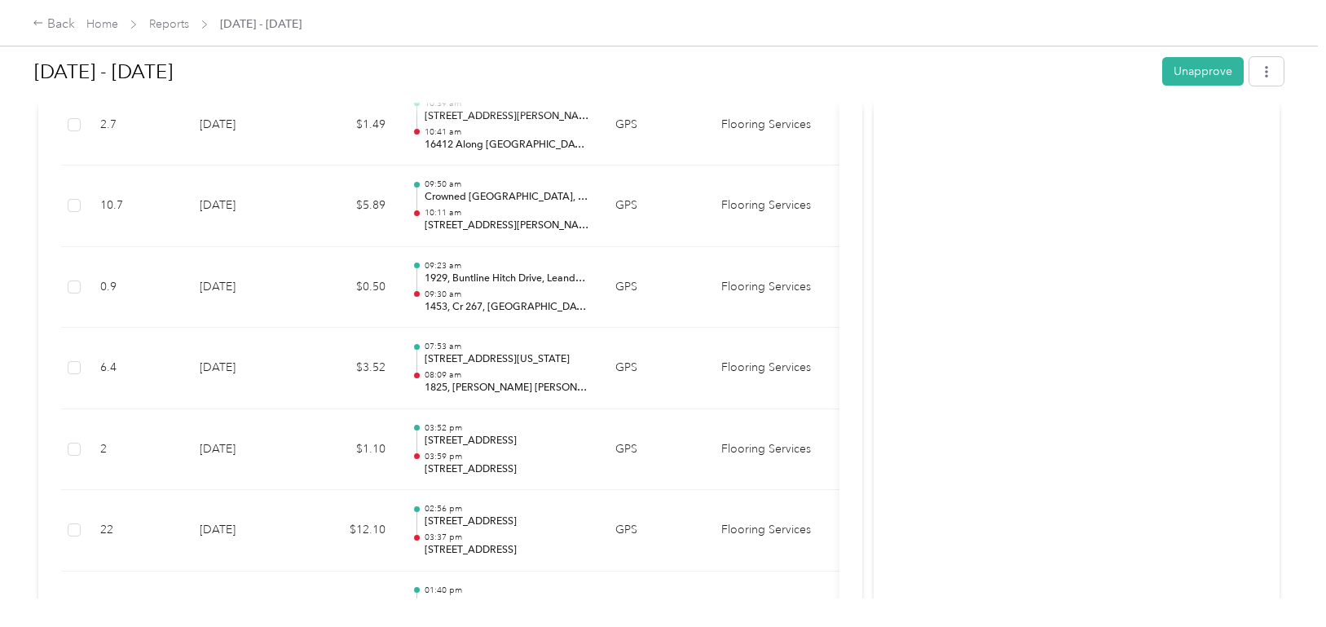
scroll to position [8604, 0]
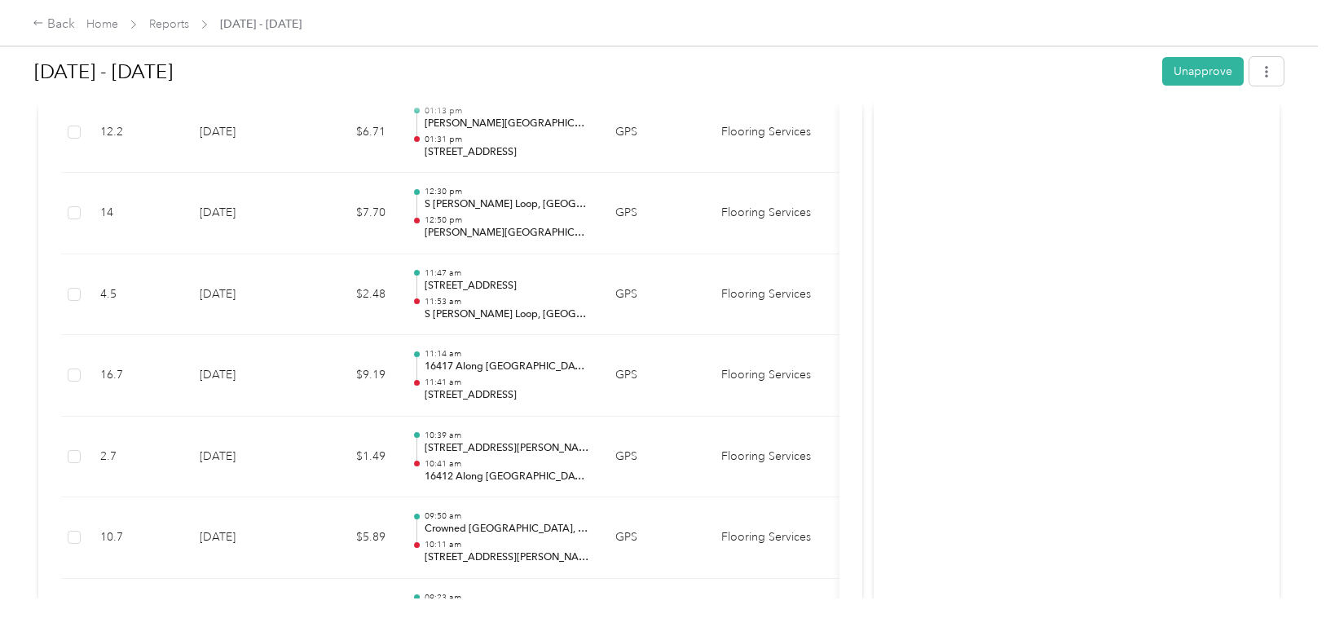
click at [175, 15] on span "Reports" at bounding box center [169, 23] width 40 height 17
click at [169, 27] on link "Reports" at bounding box center [169, 24] width 40 height 14
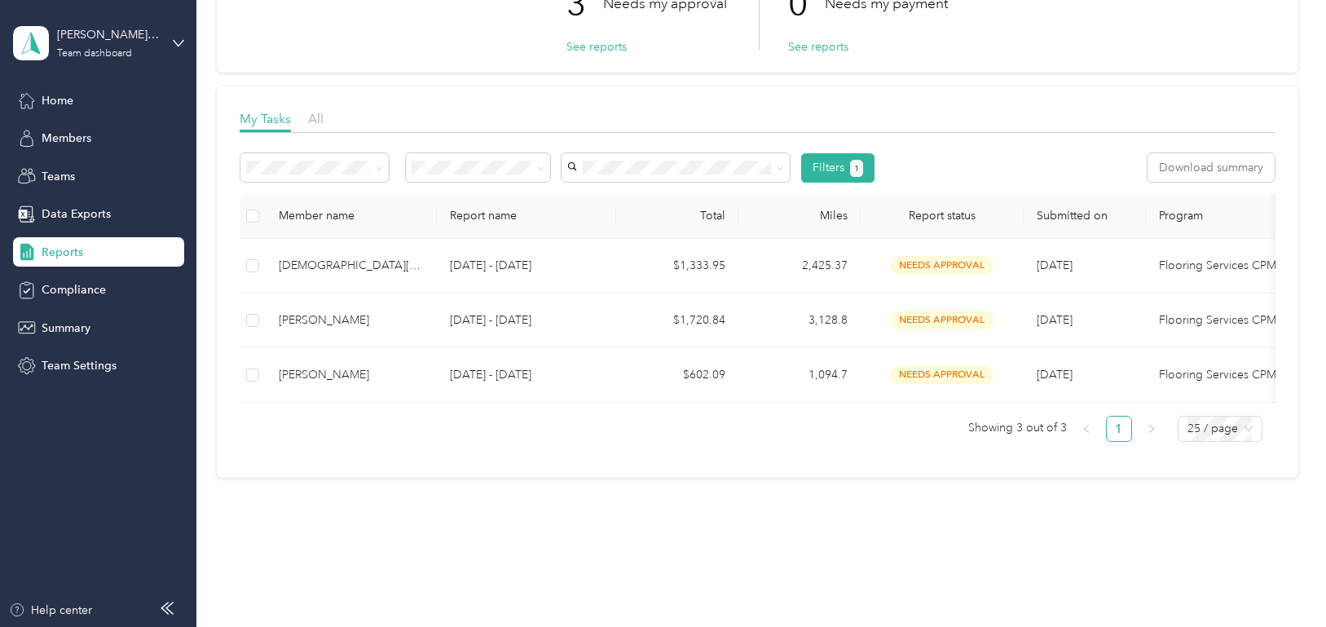
scroll to position [163, 0]
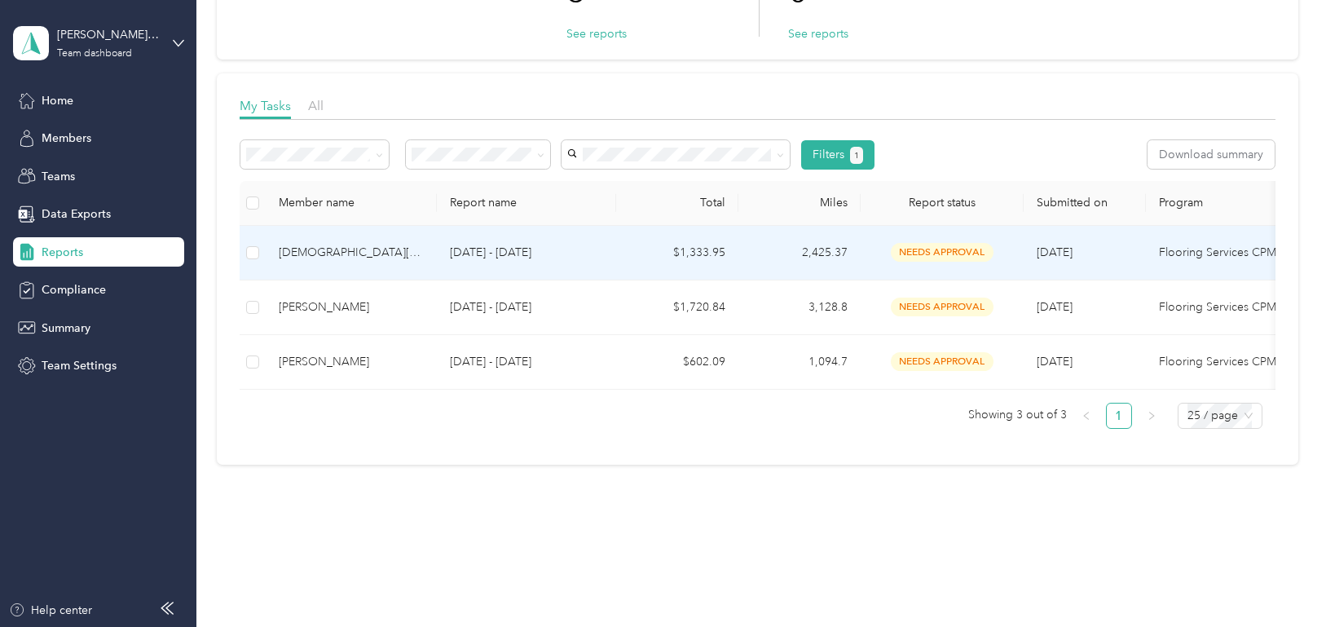
click at [337, 250] on div "[DEMOGRAPHIC_DATA][PERSON_NAME] [PERSON_NAME]" at bounding box center [351, 253] width 145 height 18
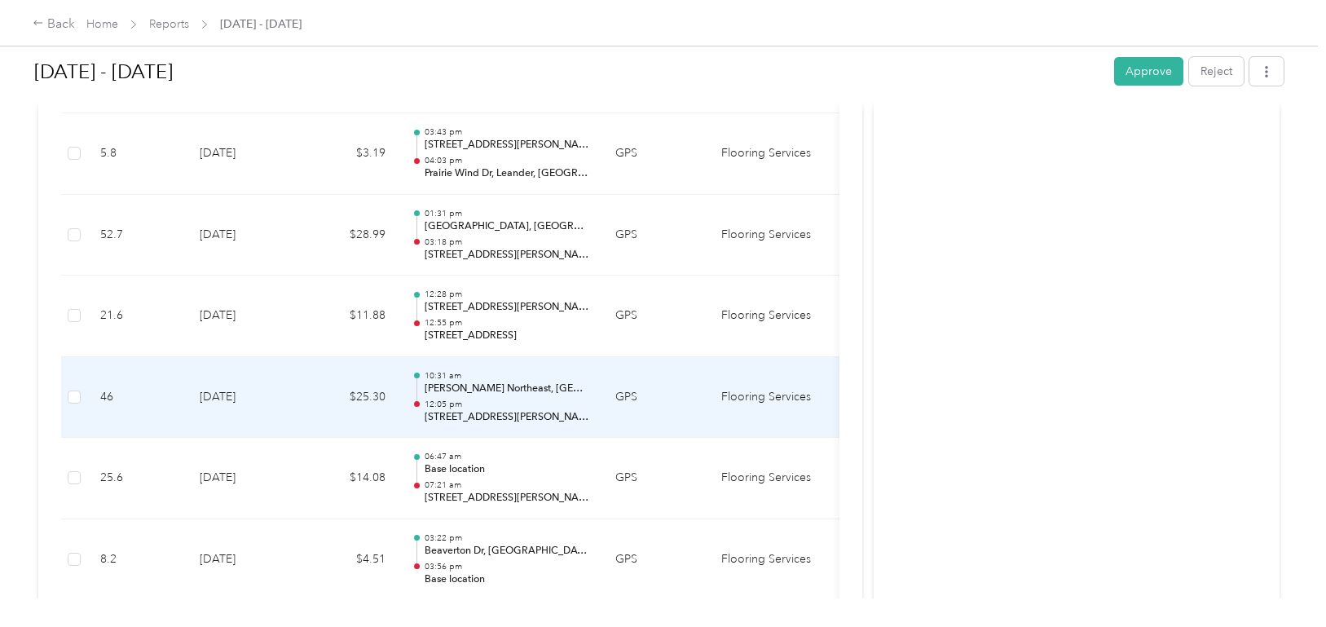
scroll to position [1141, 0]
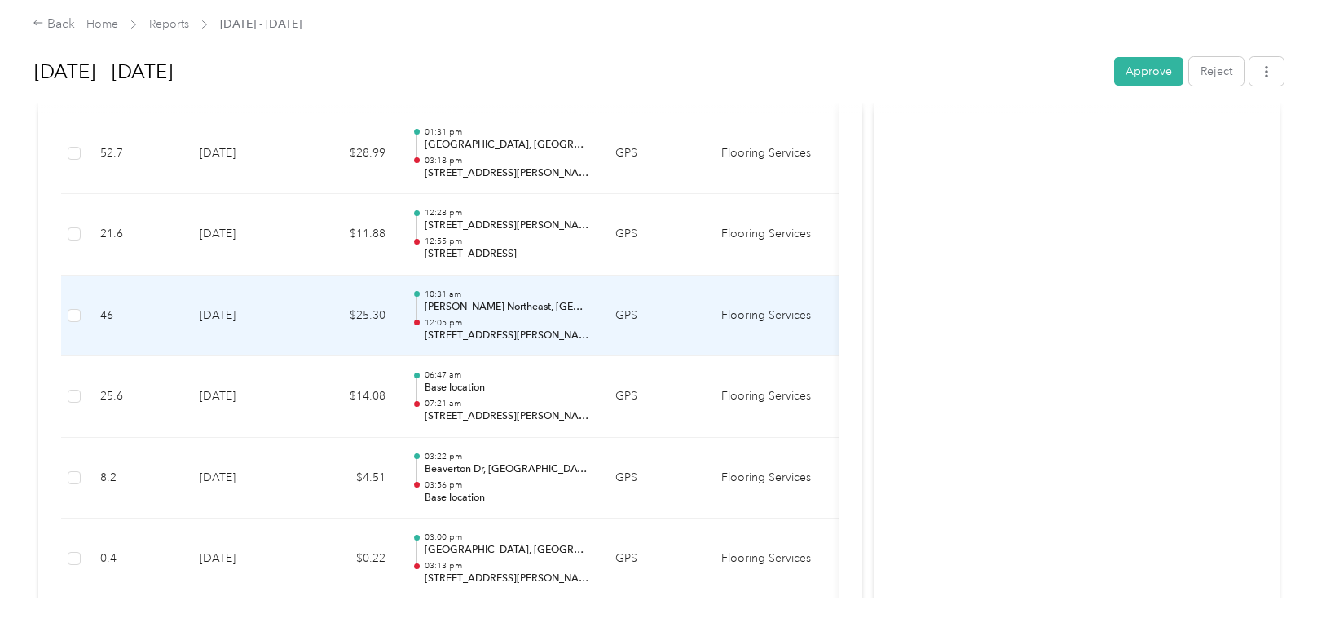
click at [279, 301] on td "[DATE]" at bounding box center [244, 315] width 114 height 81
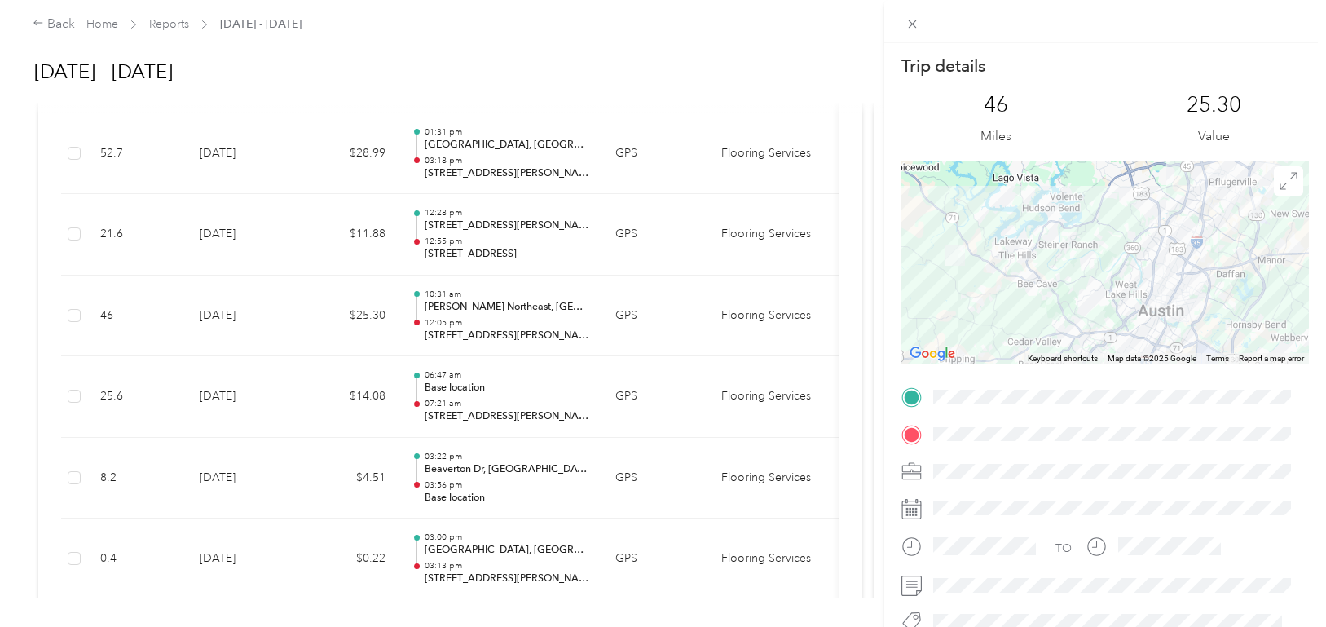
click at [254, 384] on div "Trip details This trip cannot be edited because it is either under review, appr…" at bounding box center [663, 313] width 1326 height 627
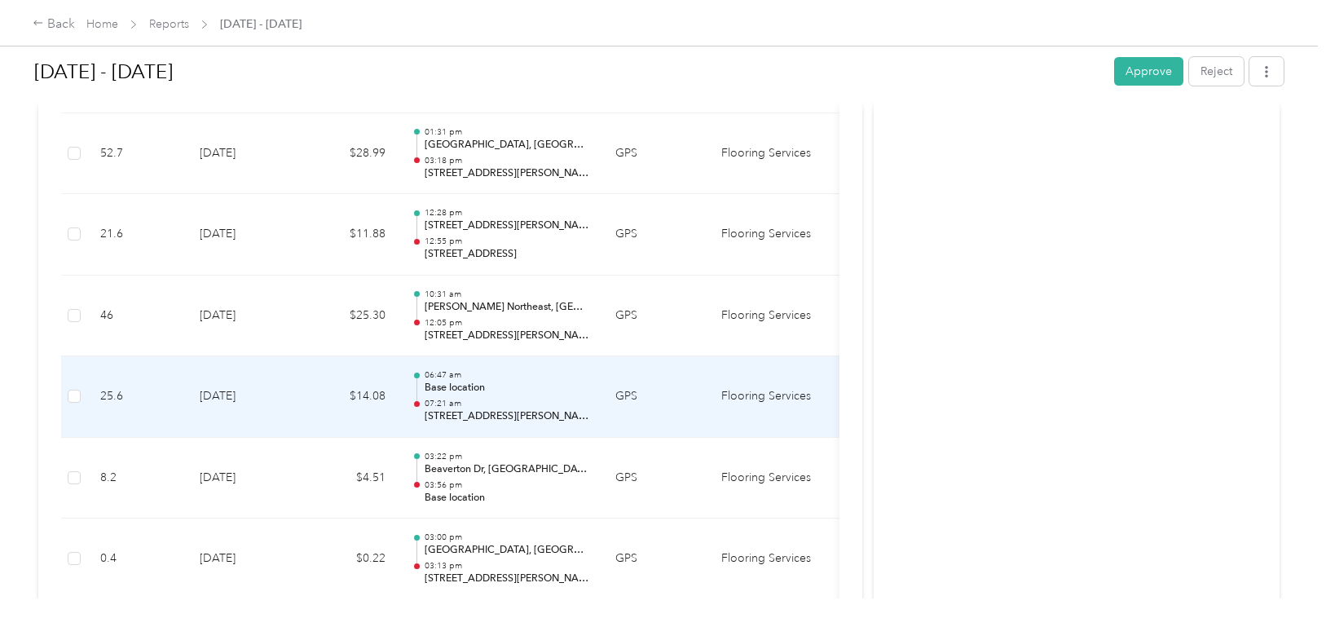
click at [254, 381] on td "[DATE]" at bounding box center [244, 396] width 114 height 81
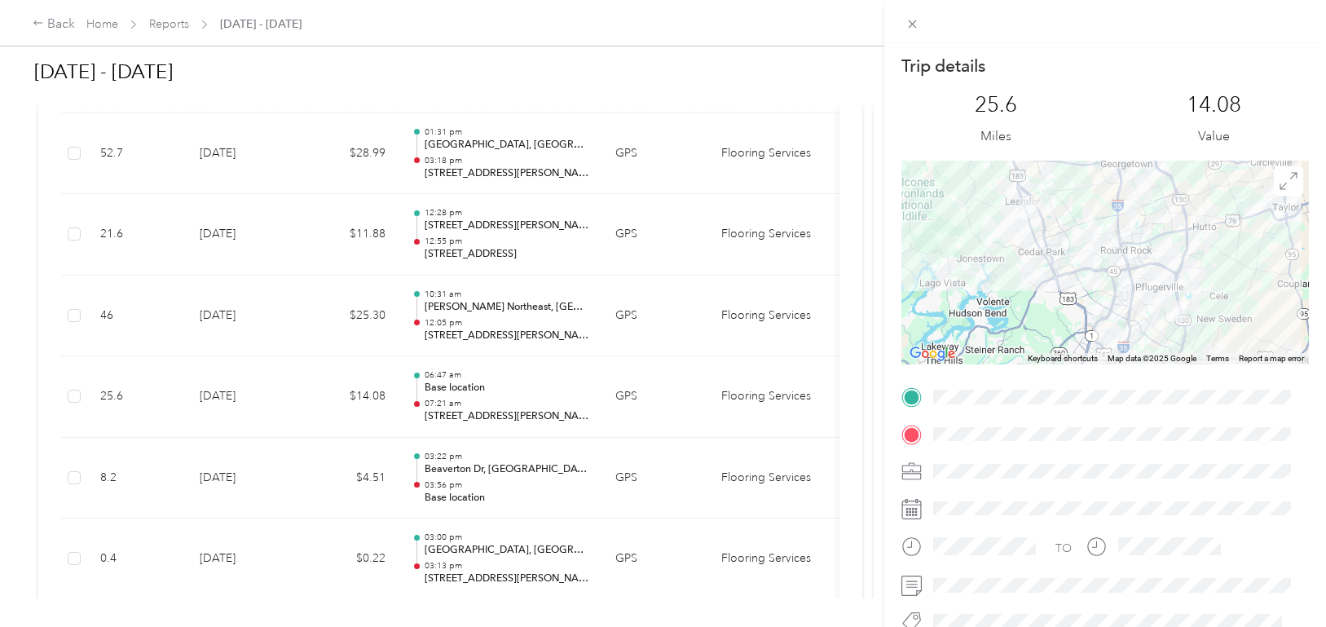
click at [458, 279] on div "Trip details This trip cannot be edited because it is either under review, appr…" at bounding box center [663, 313] width 1326 height 627
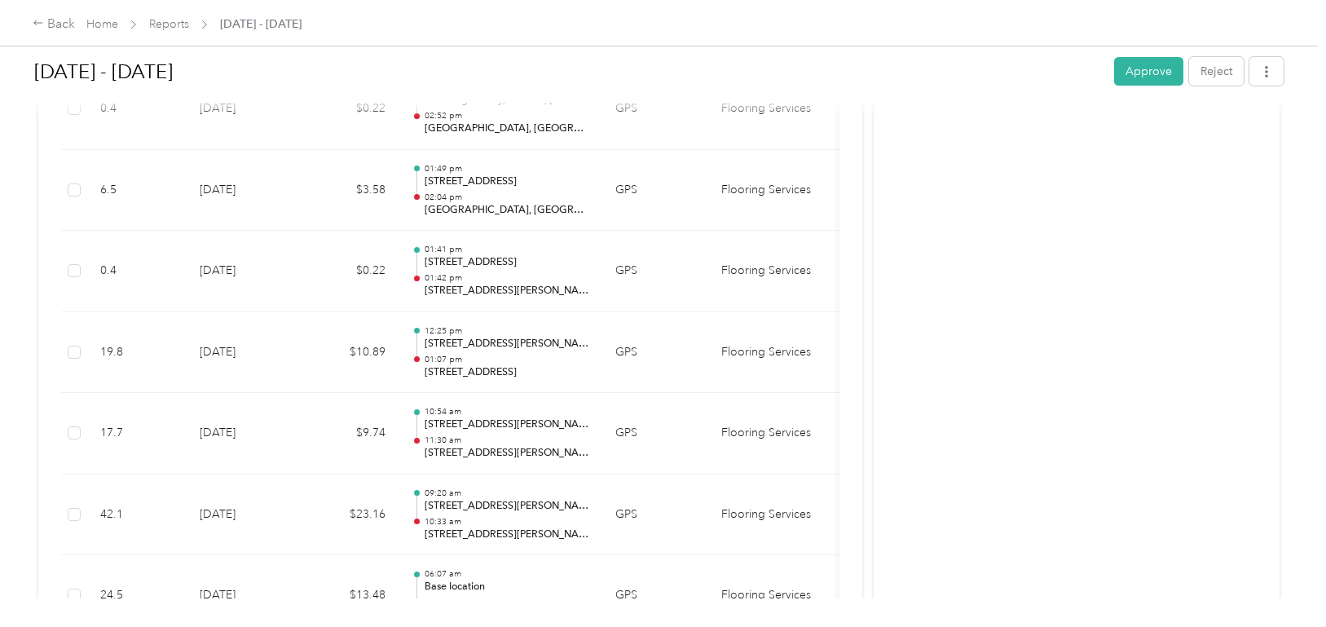
scroll to position [10429, 0]
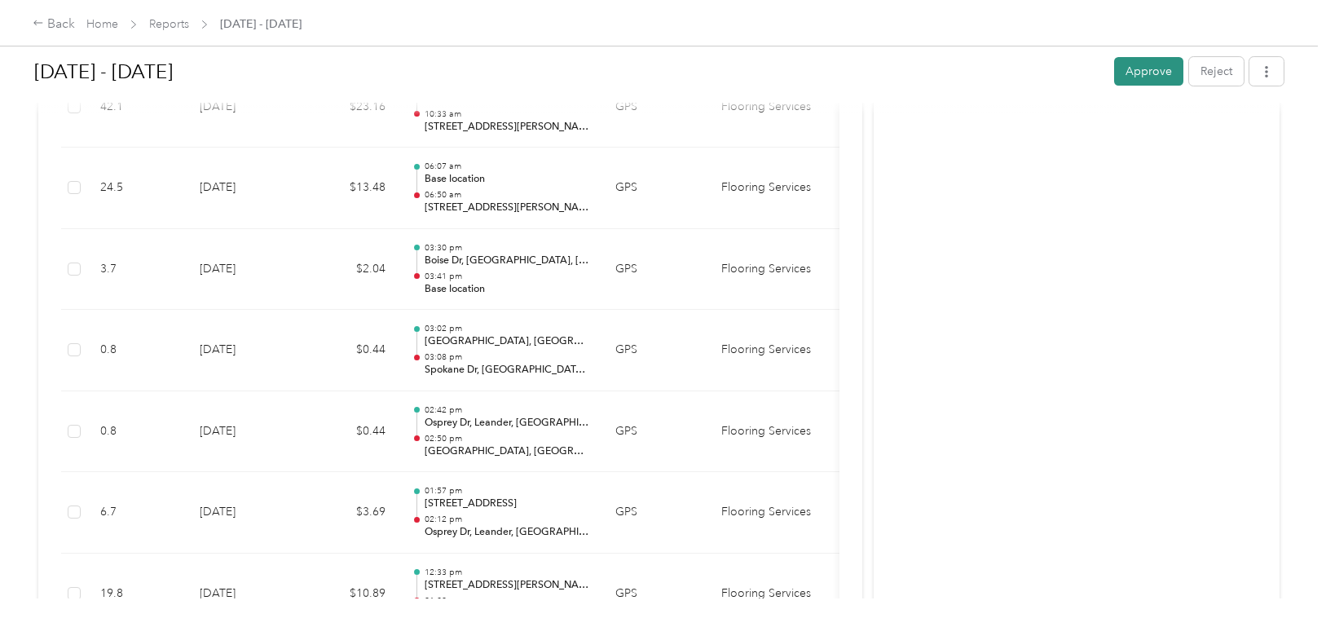
click at [1130, 81] on button "Approve" at bounding box center [1148, 71] width 69 height 29
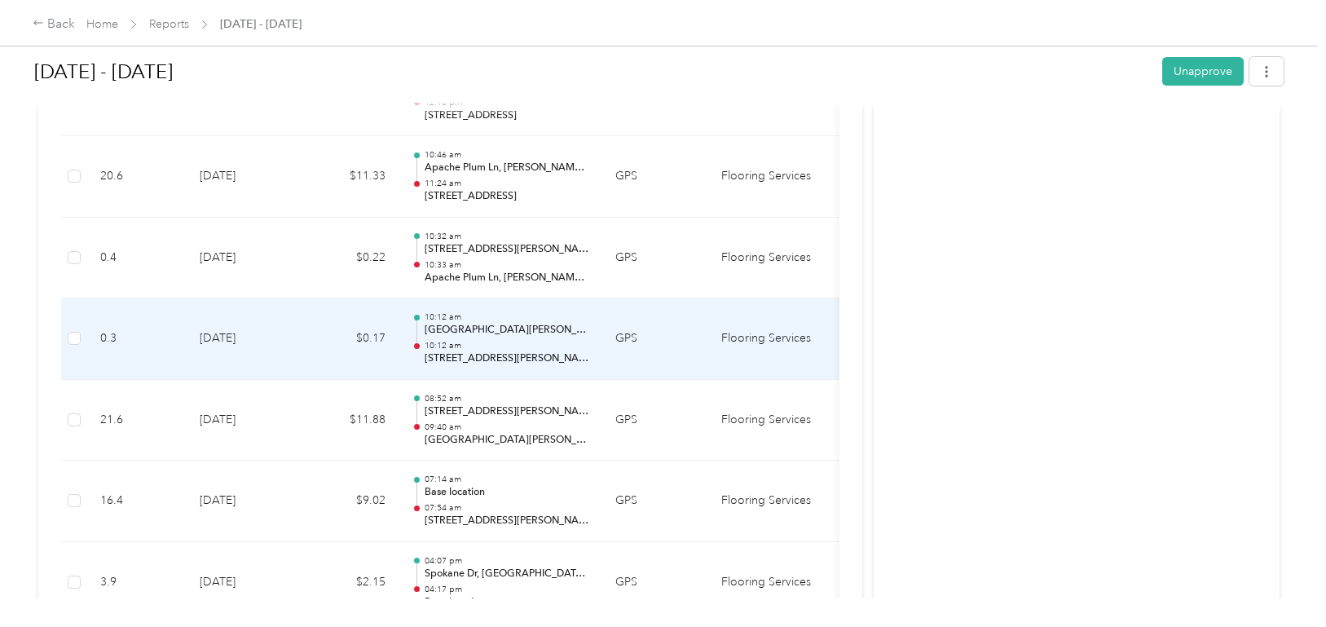
scroll to position [1845, 0]
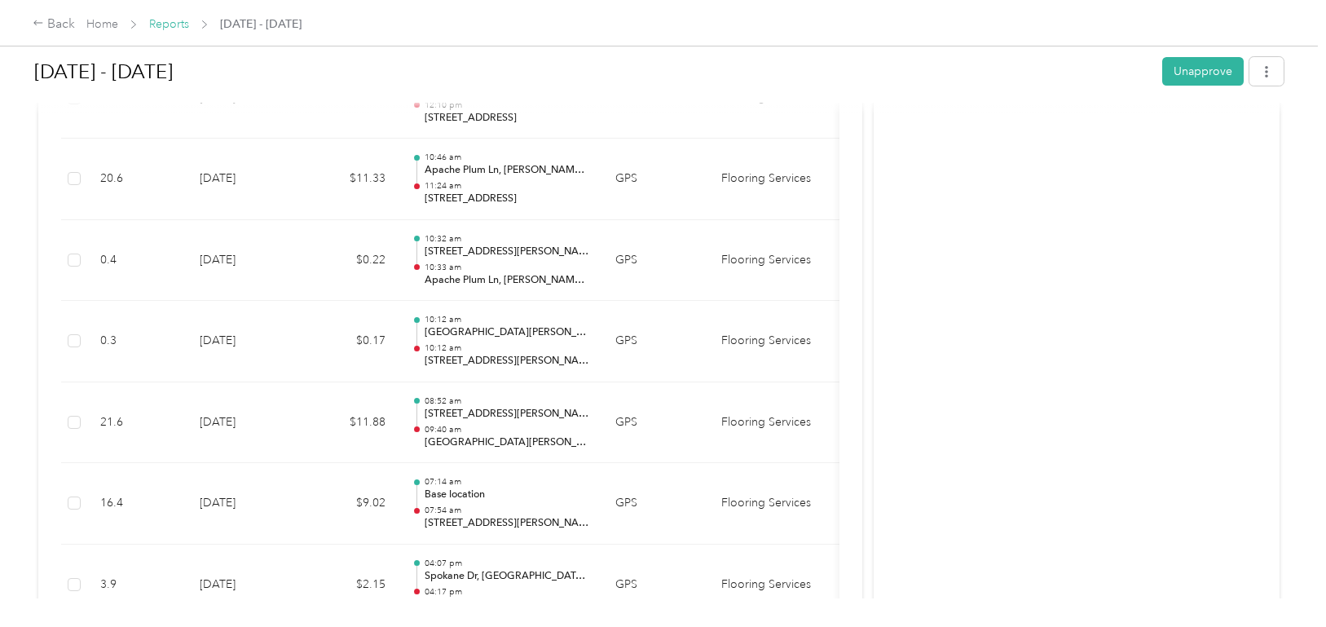
click at [179, 20] on link "Reports" at bounding box center [169, 24] width 40 height 14
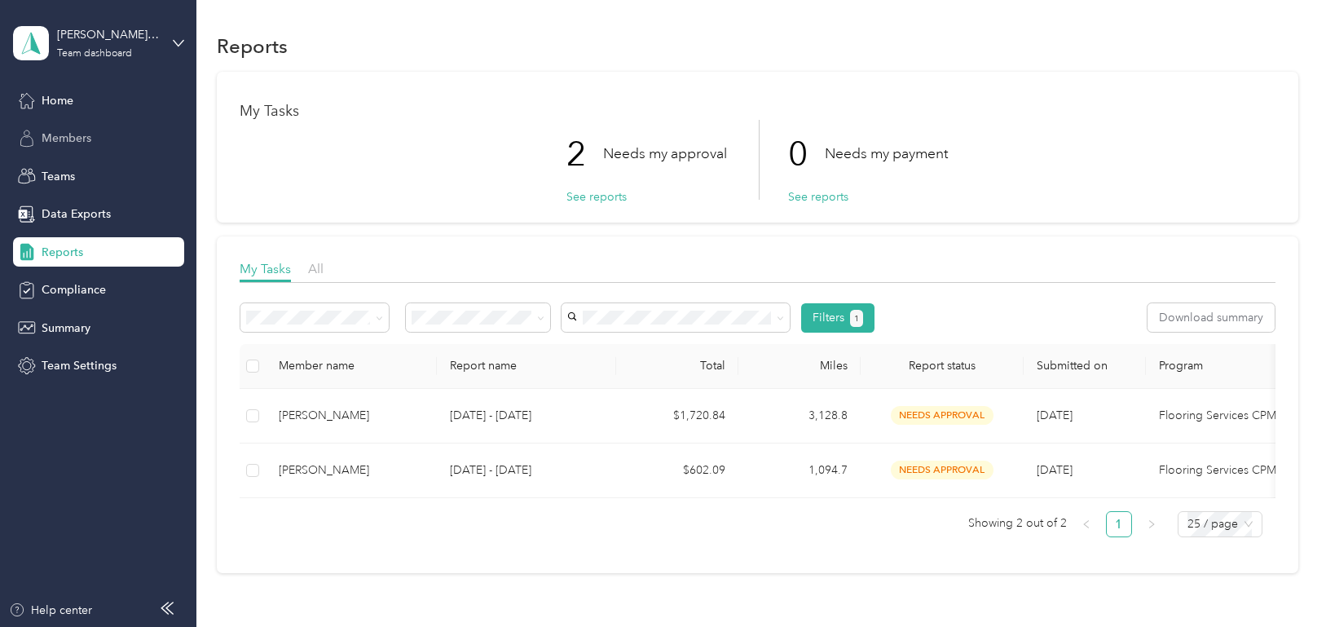
click at [76, 139] on span "Members" at bounding box center [67, 138] width 50 height 17
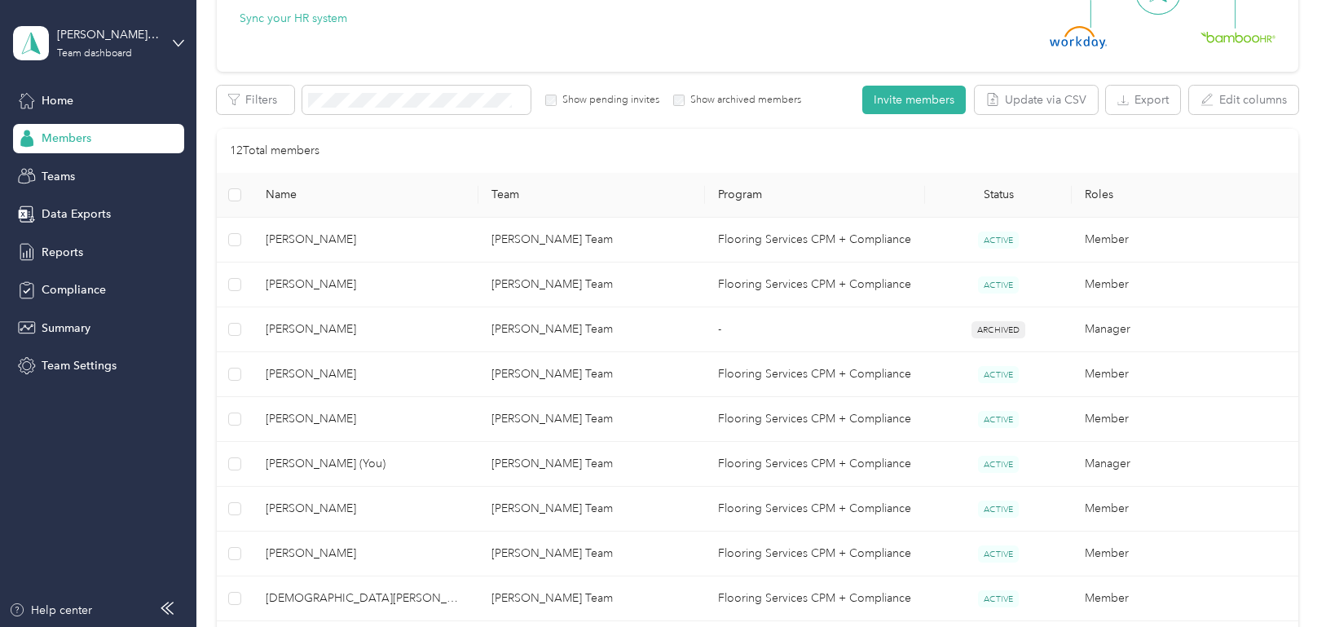
scroll to position [244, 0]
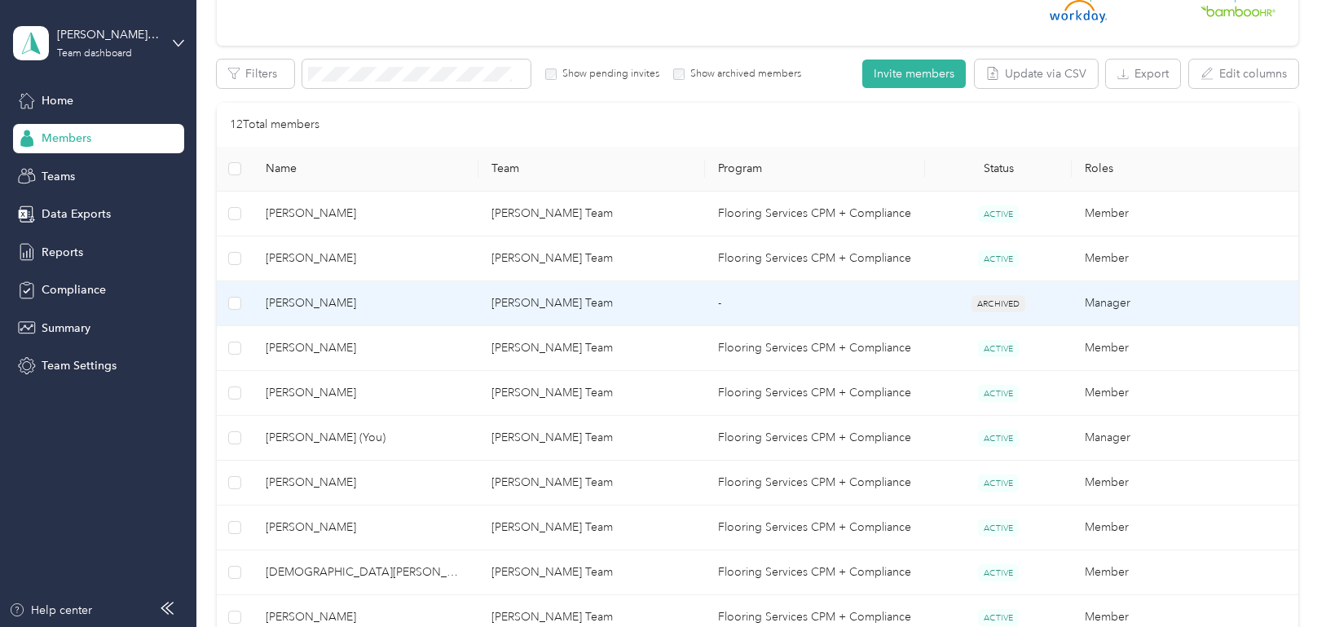
click at [394, 311] on span "[PERSON_NAME]" at bounding box center [366, 303] width 200 height 18
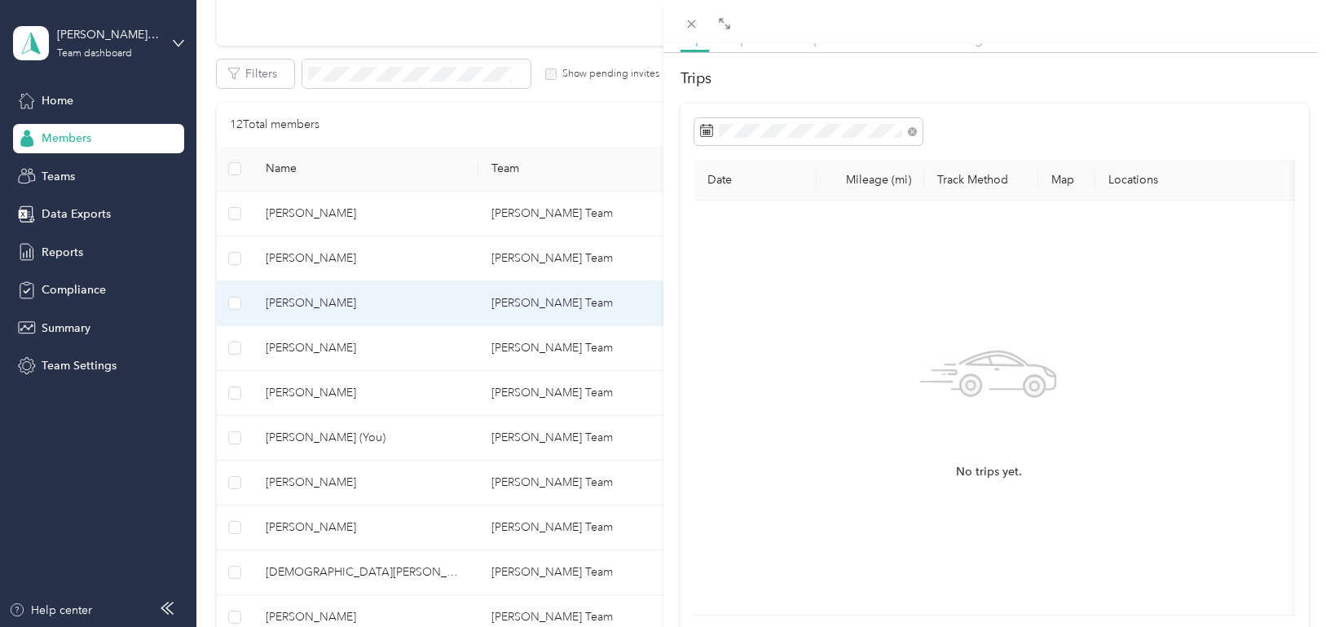
scroll to position [162, 0]
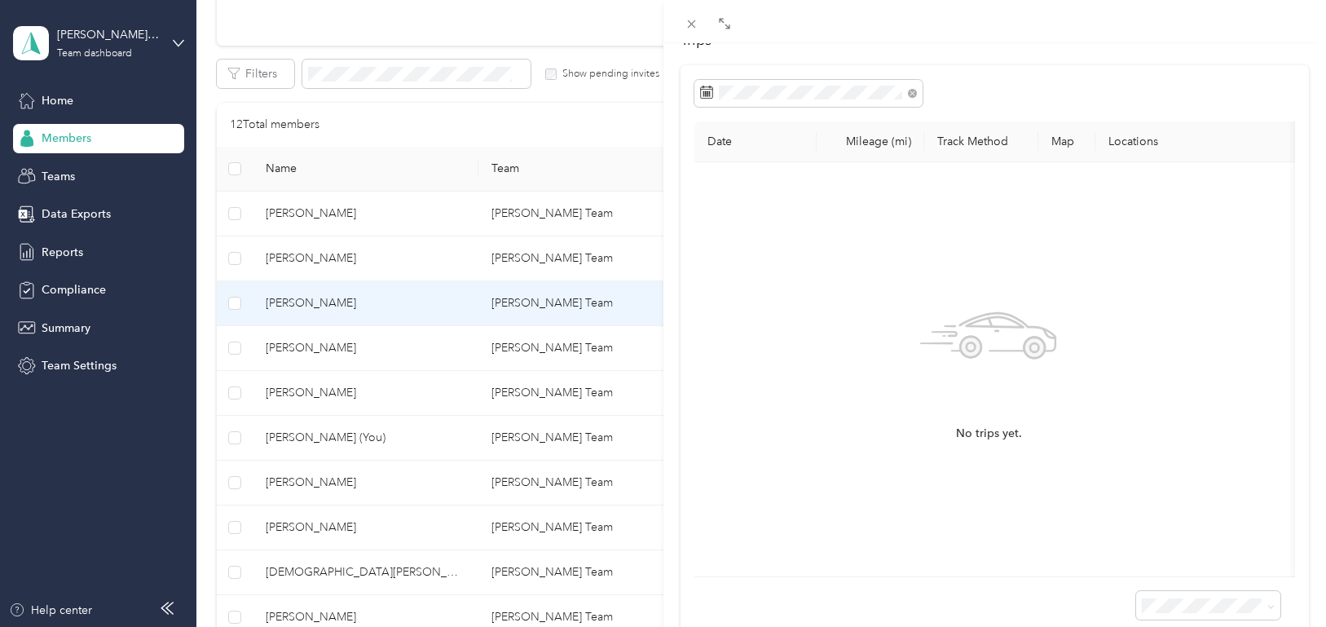
click at [327, 354] on div "This member was archived on [DATE] . To restore their access to Everlance react…" at bounding box center [663, 313] width 1326 height 627
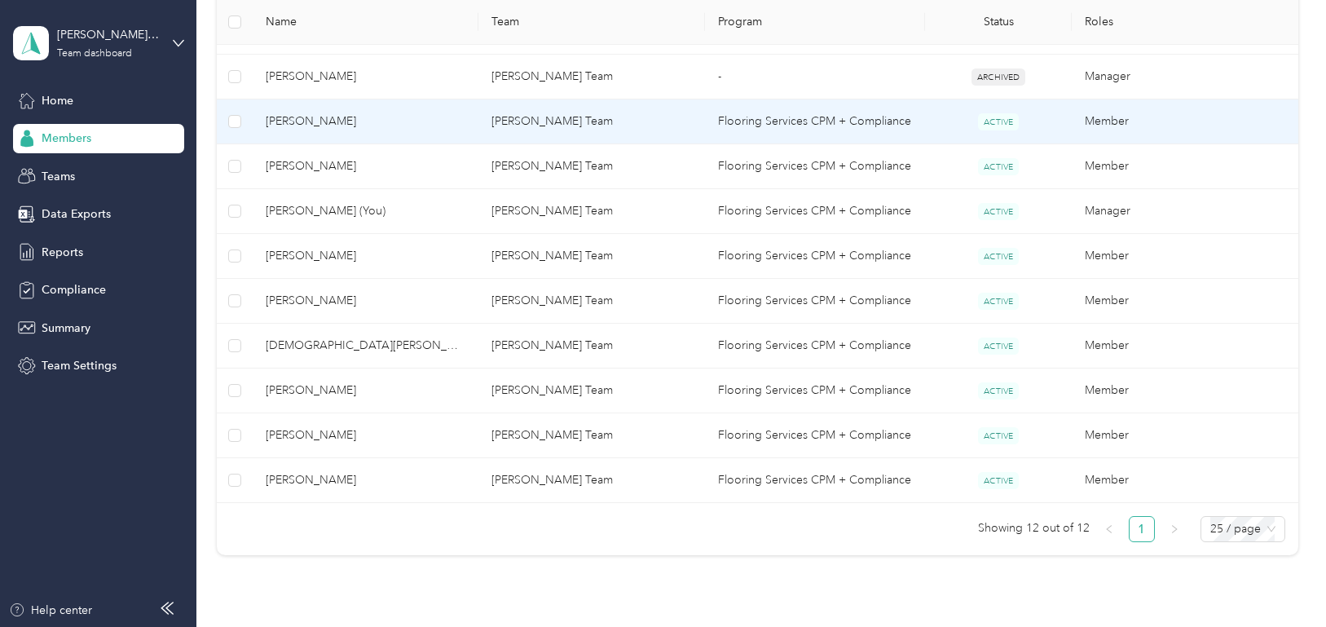
scroll to position [489, 0]
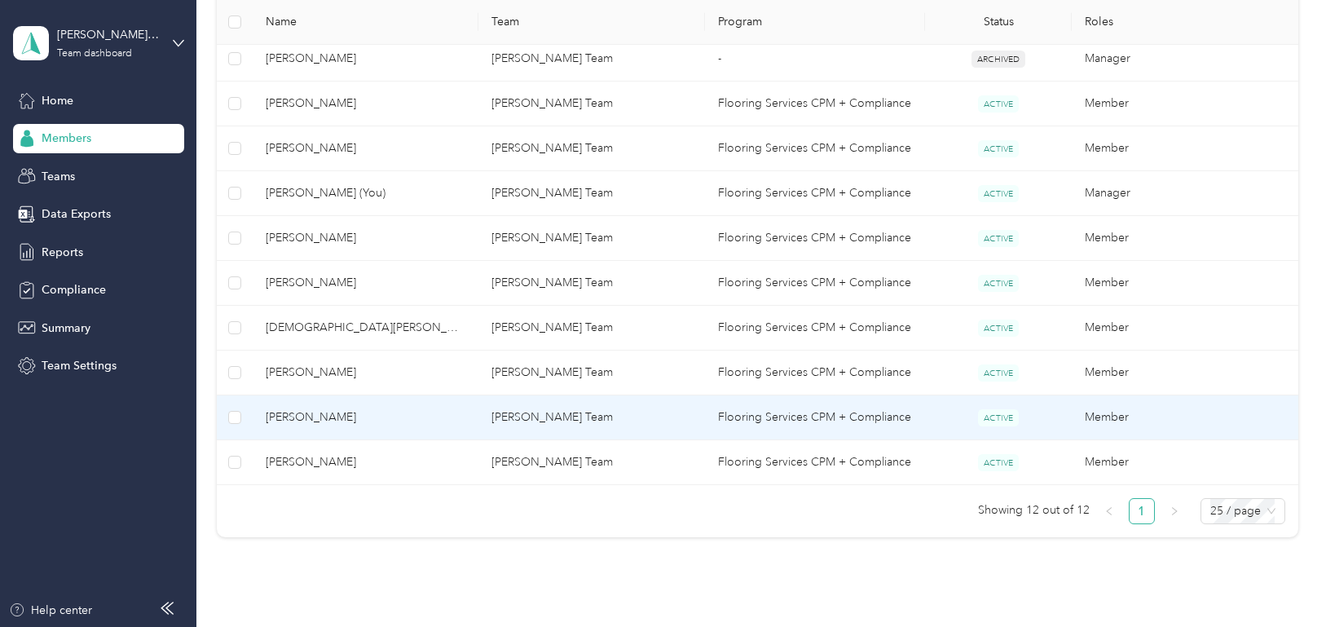
click at [319, 413] on span "[PERSON_NAME]" at bounding box center [366, 417] width 200 height 18
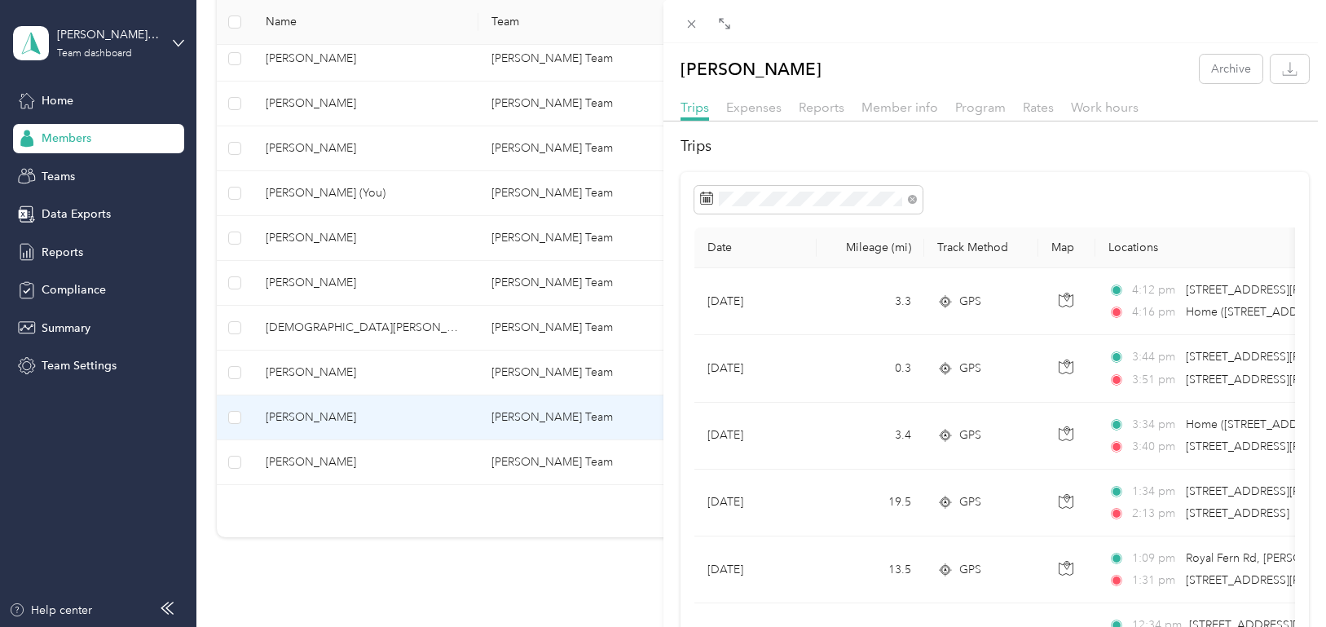
click at [78, 467] on div "[PERSON_NAME] Archive Trips Expenses Reports Member info Program Rates Work hou…" at bounding box center [663, 313] width 1326 height 627
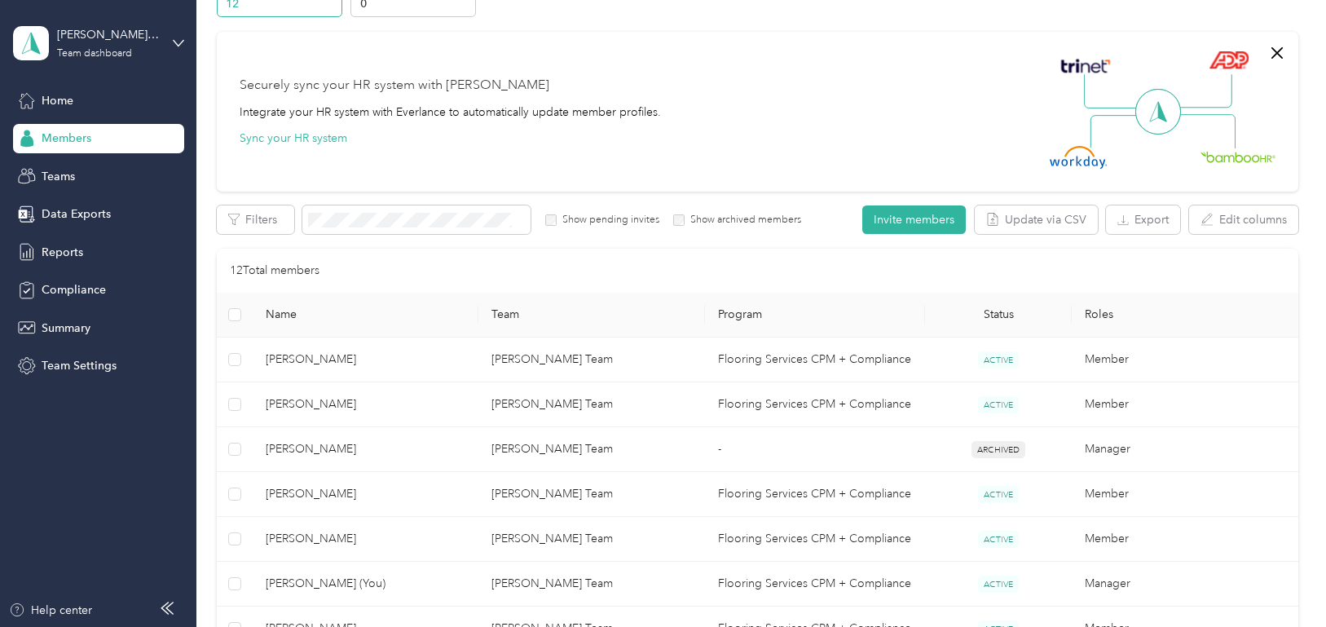
scroll to position [81, 0]
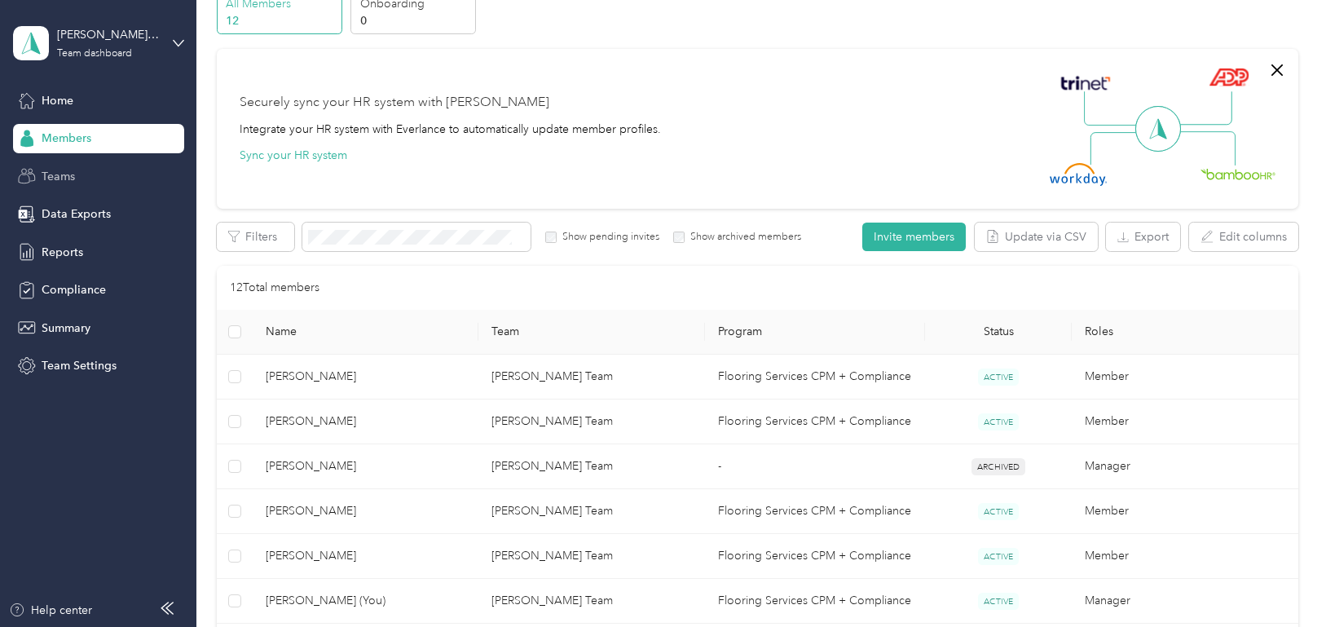
click at [55, 180] on span "Teams" at bounding box center [58, 176] width 33 height 17
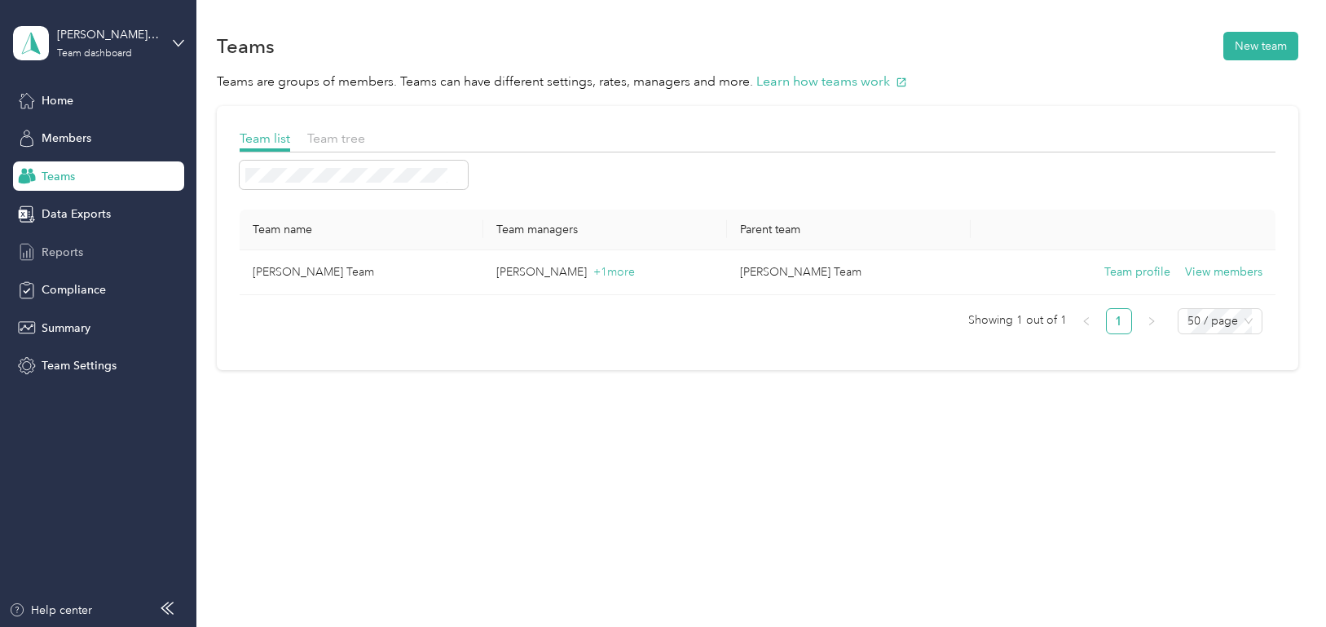
click at [67, 245] on span "Reports" at bounding box center [63, 252] width 42 height 17
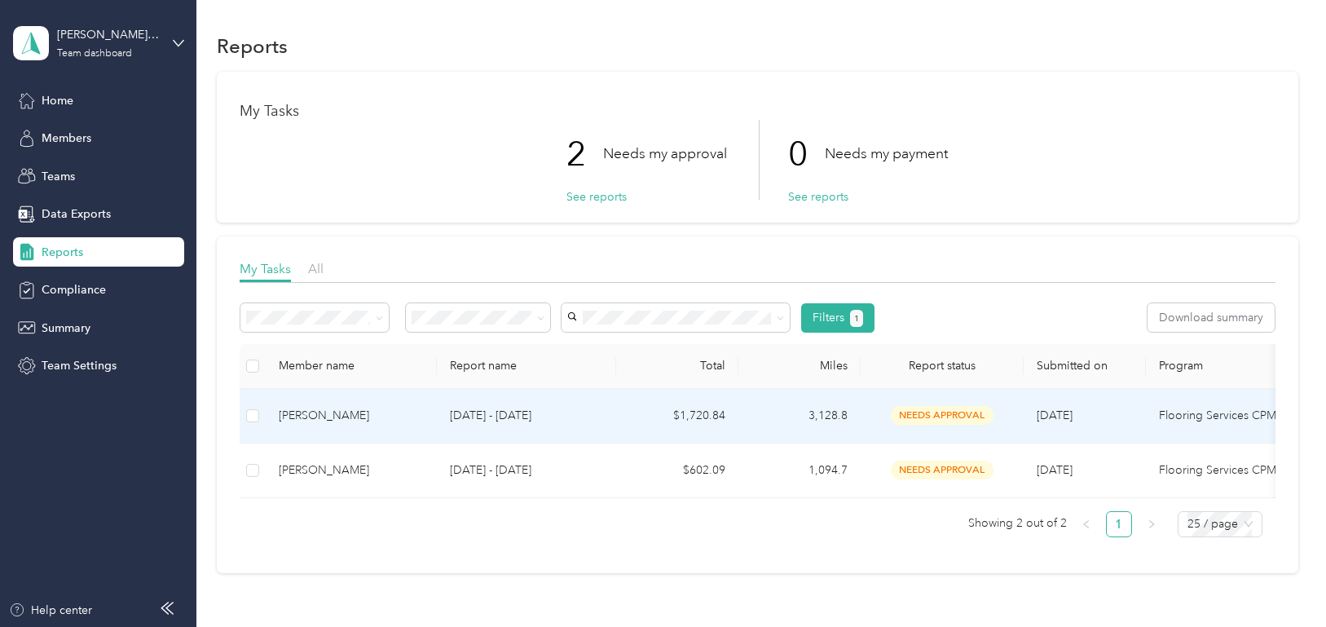
click at [328, 420] on div "[PERSON_NAME]" at bounding box center [351, 416] width 145 height 18
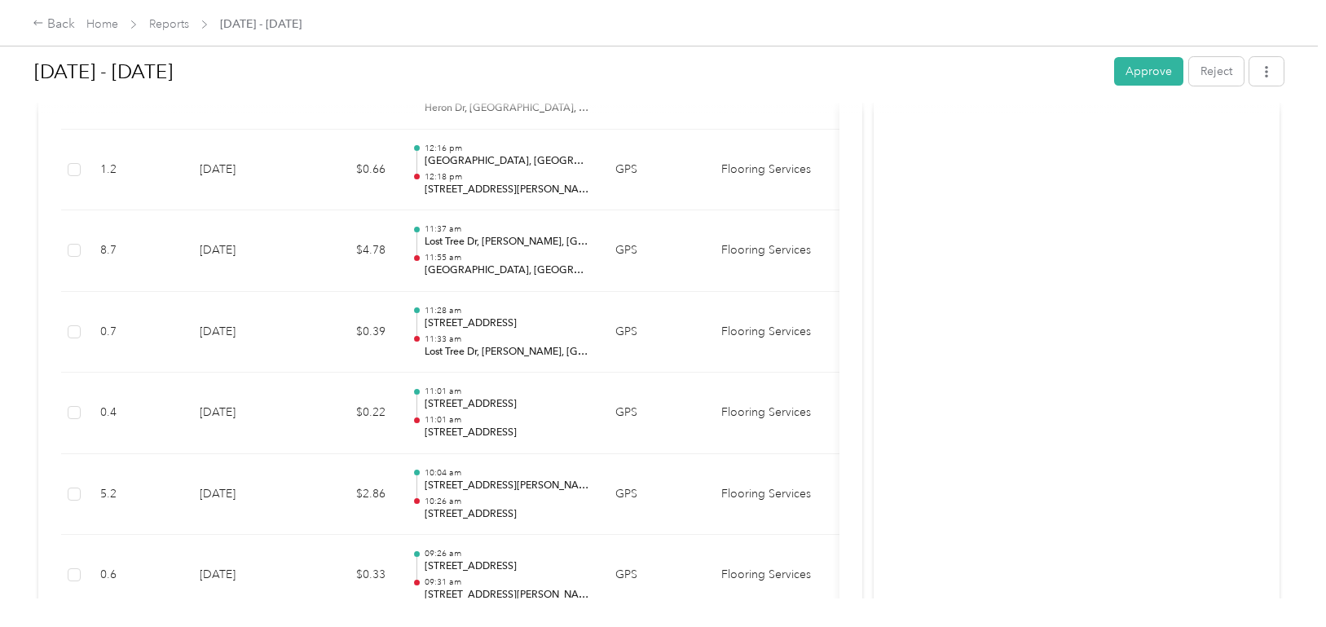
scroll to position [11000, 0]
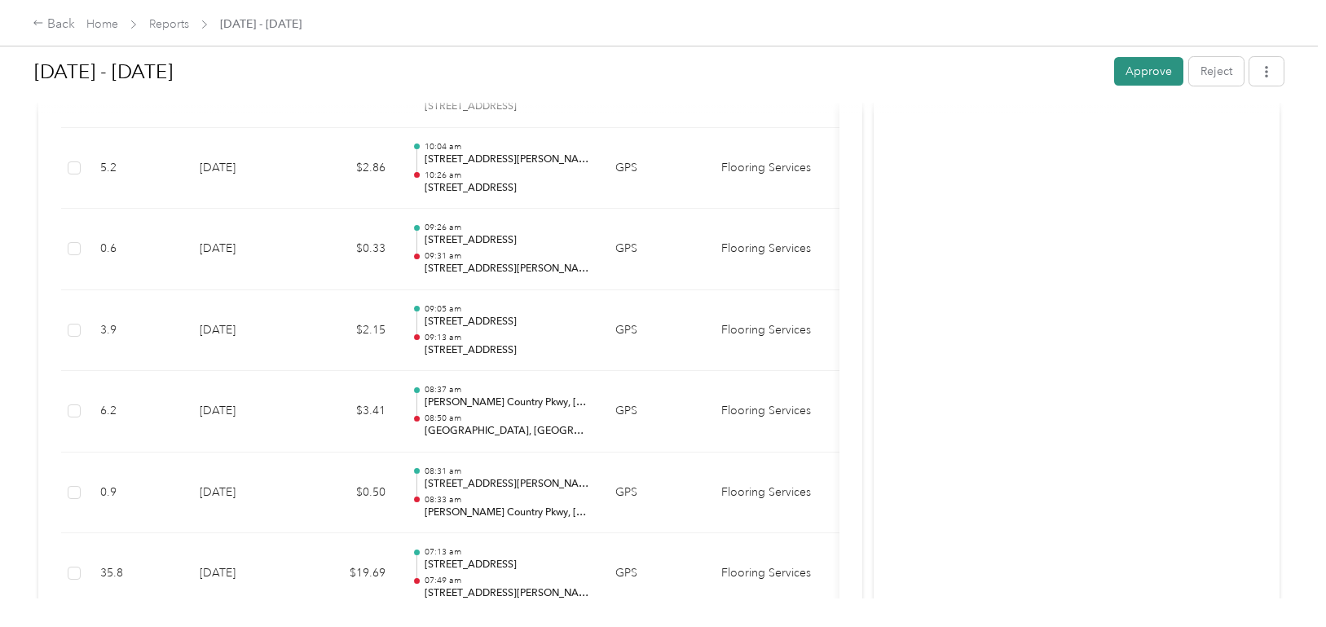
click at [1137, 78] on button "Approve" at bounding box center [1148, 71] width 69 height 29
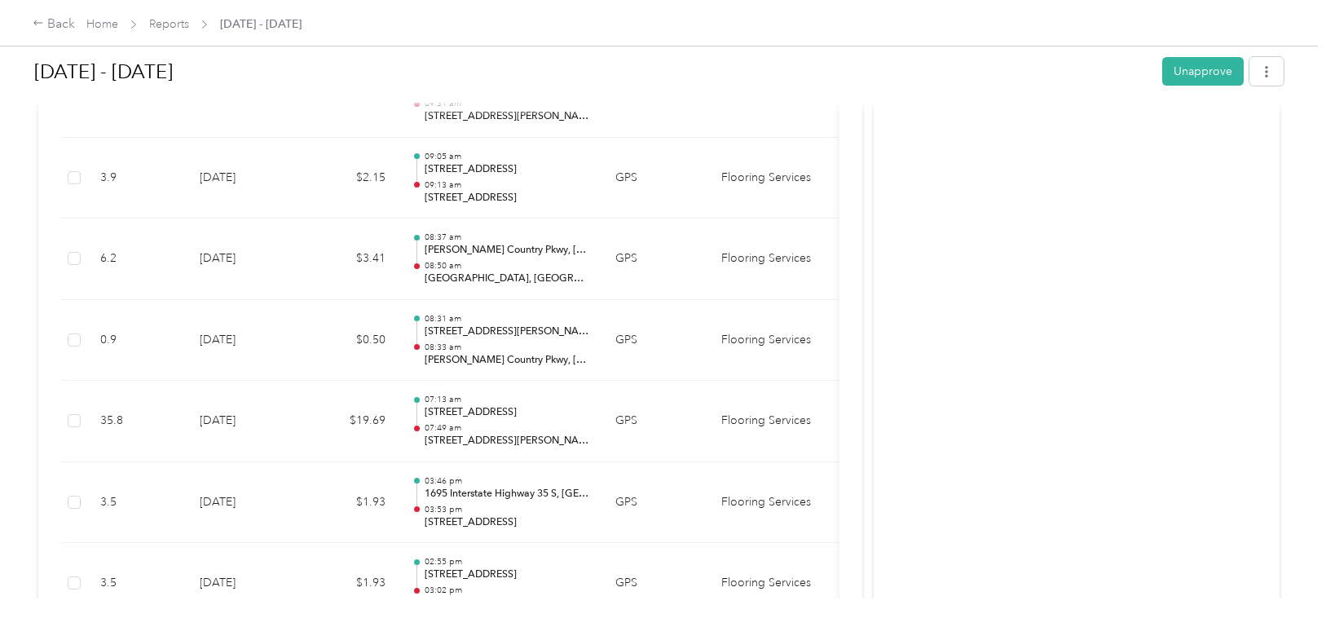
scroll to position [10755, 0]
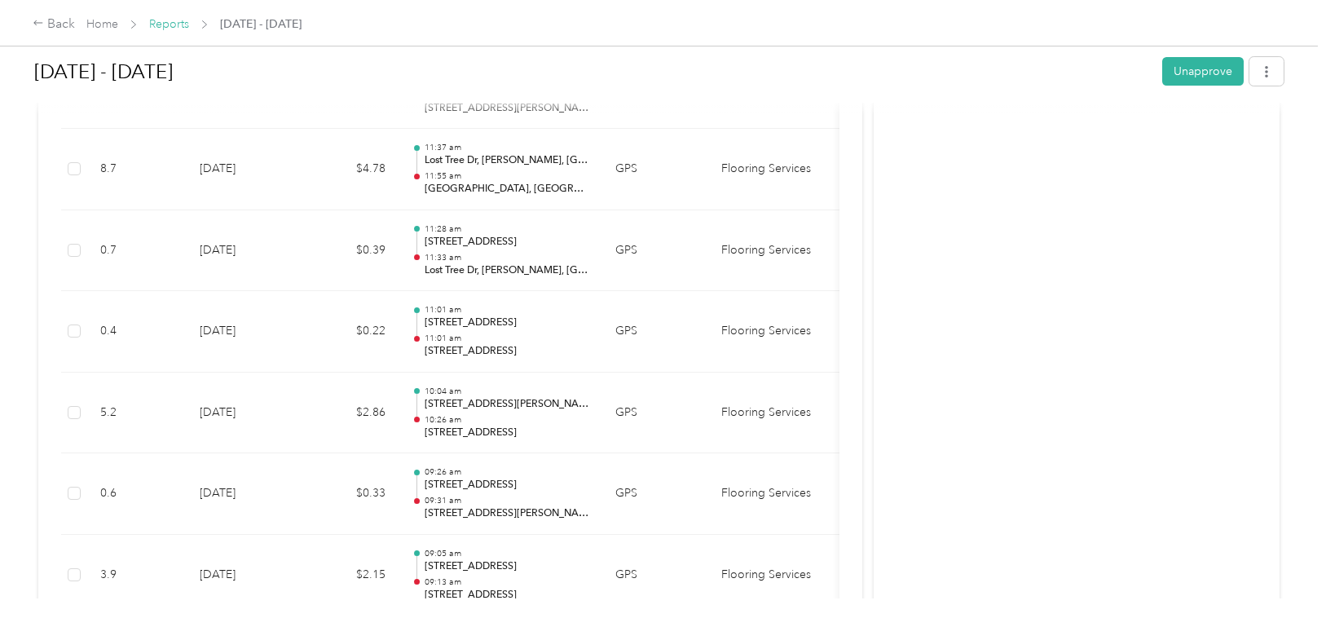
click at [169, 18] on link "Reports" at bounding box center [169, 24] width 40 height 14
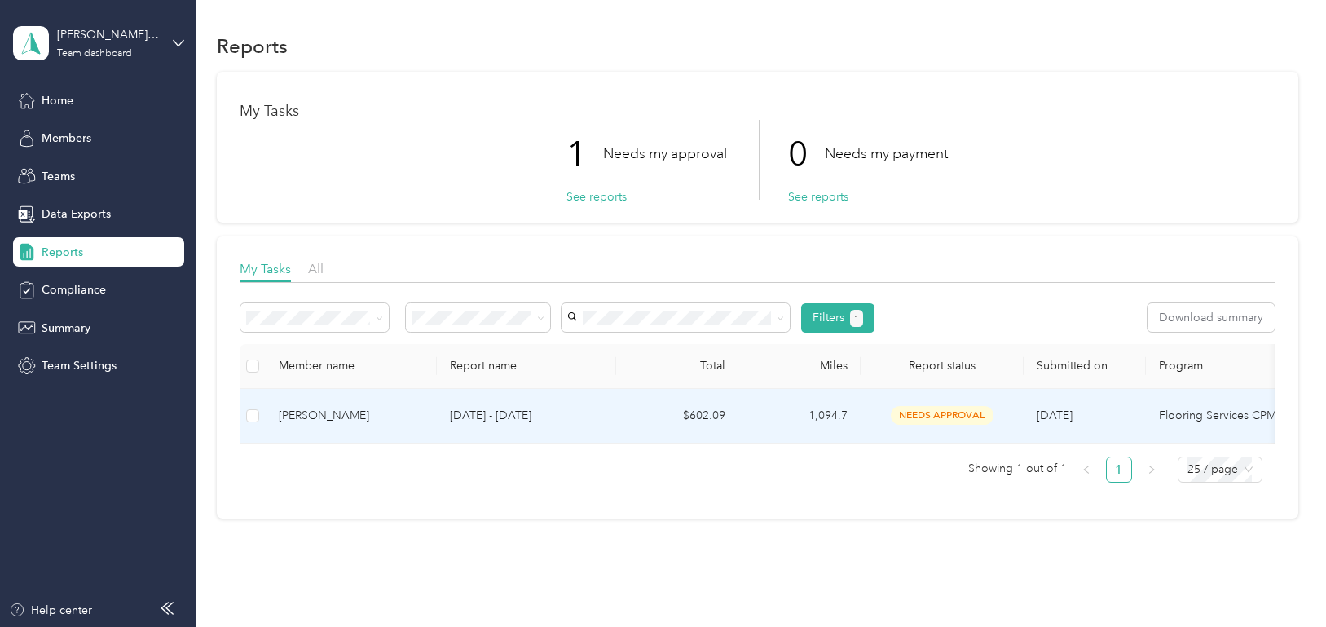
click at [323, 413] on div "[PERSON_NAME]" at bounding box center [351, 416] width 145 height 18
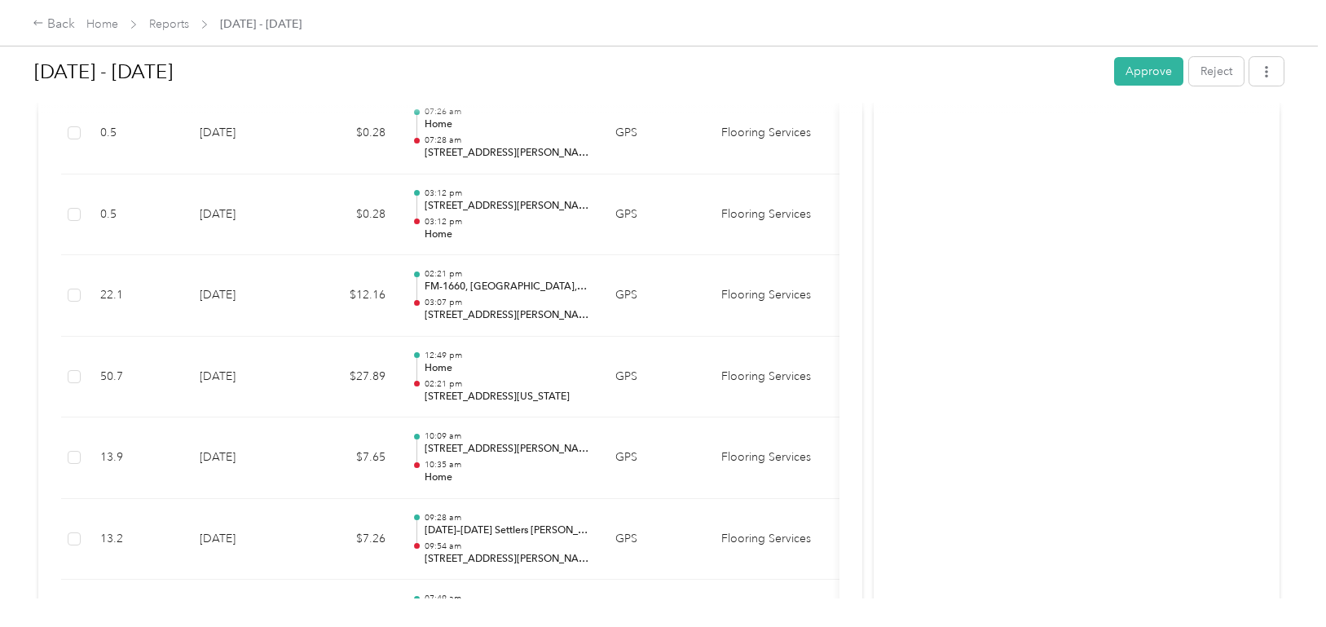
scroll to position [1793, 0]
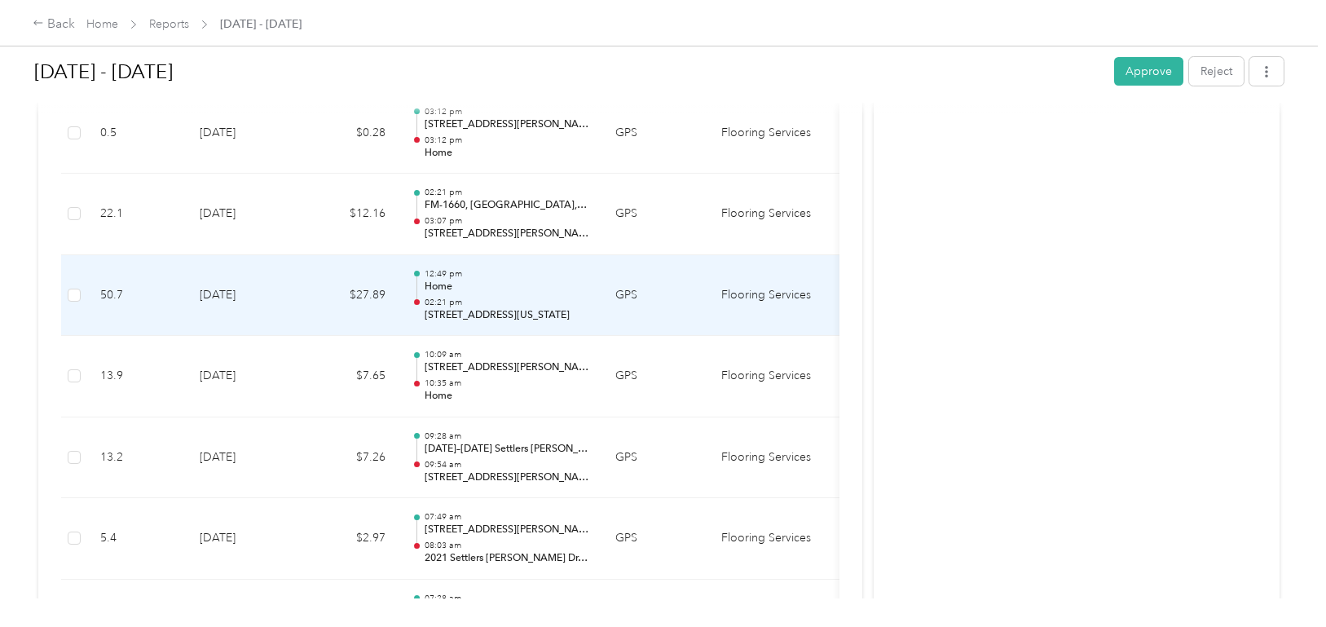
click at [299, 293] on td "[DATE]" at bounding box center [244, 295] width 114 height 81
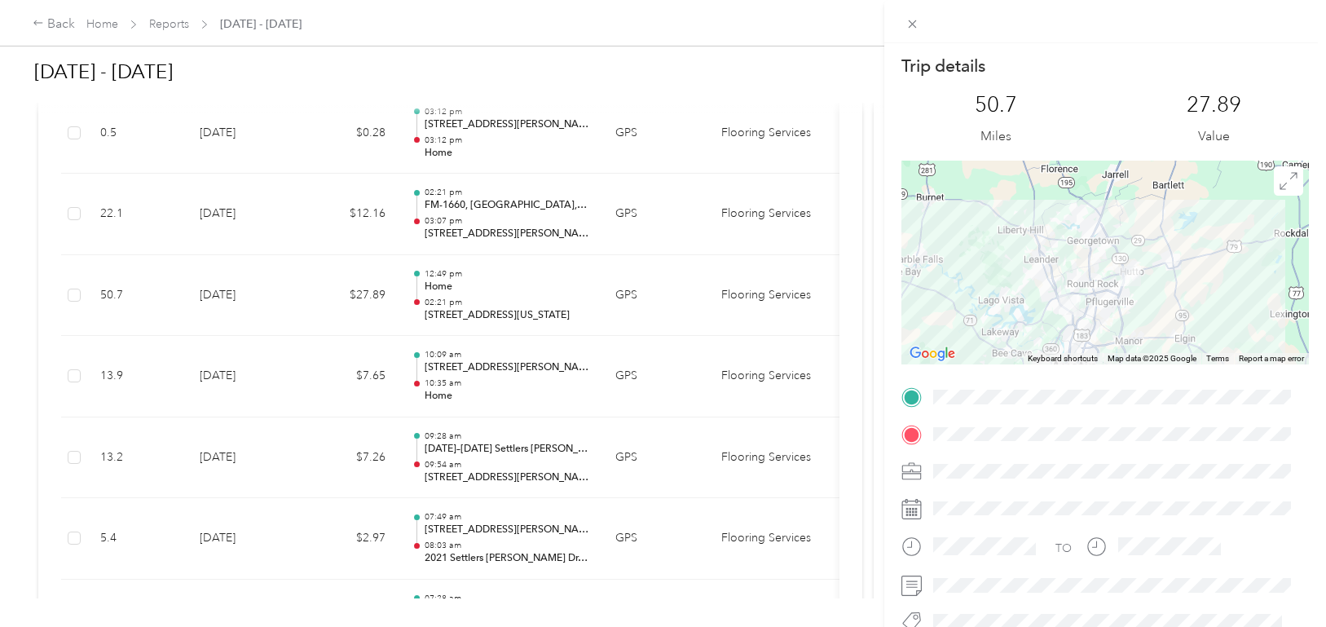
click at [286, 364] on div "Trip details This trip cannot be edited because it is either under review, appr…" at bounding box center [663, 313] width 1326 height 627
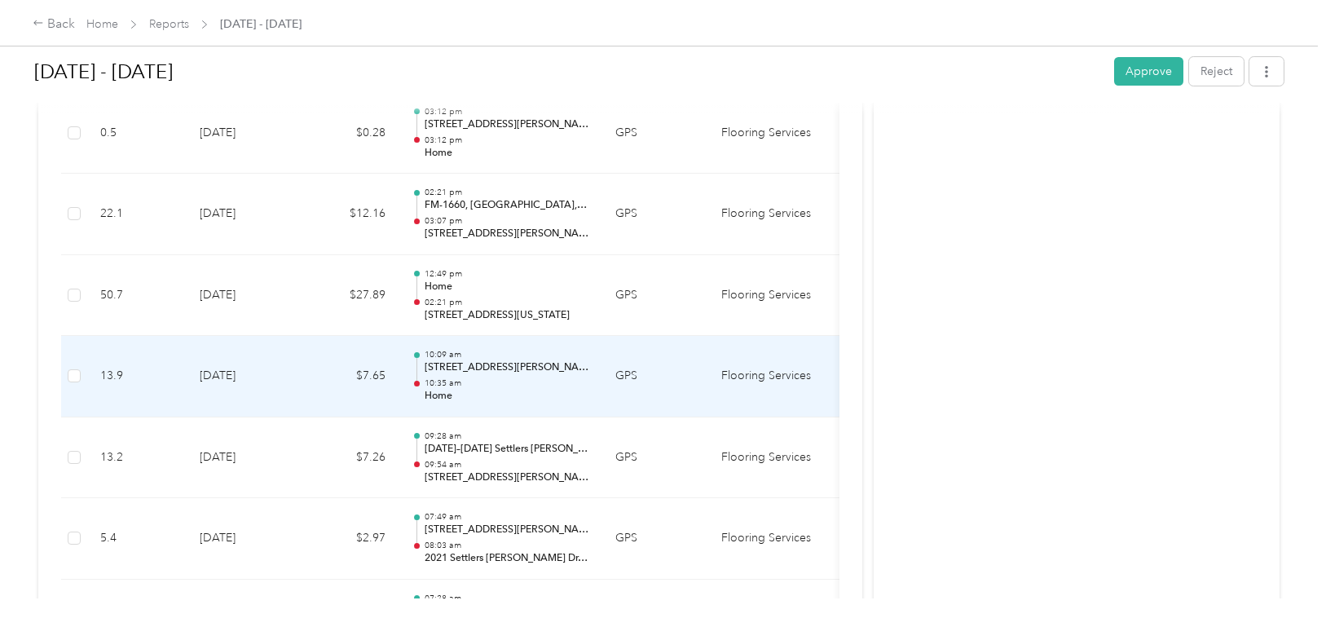
click at [269, 380] on td "[DATE]" at bounding box center [244, 376] width 114 height 81
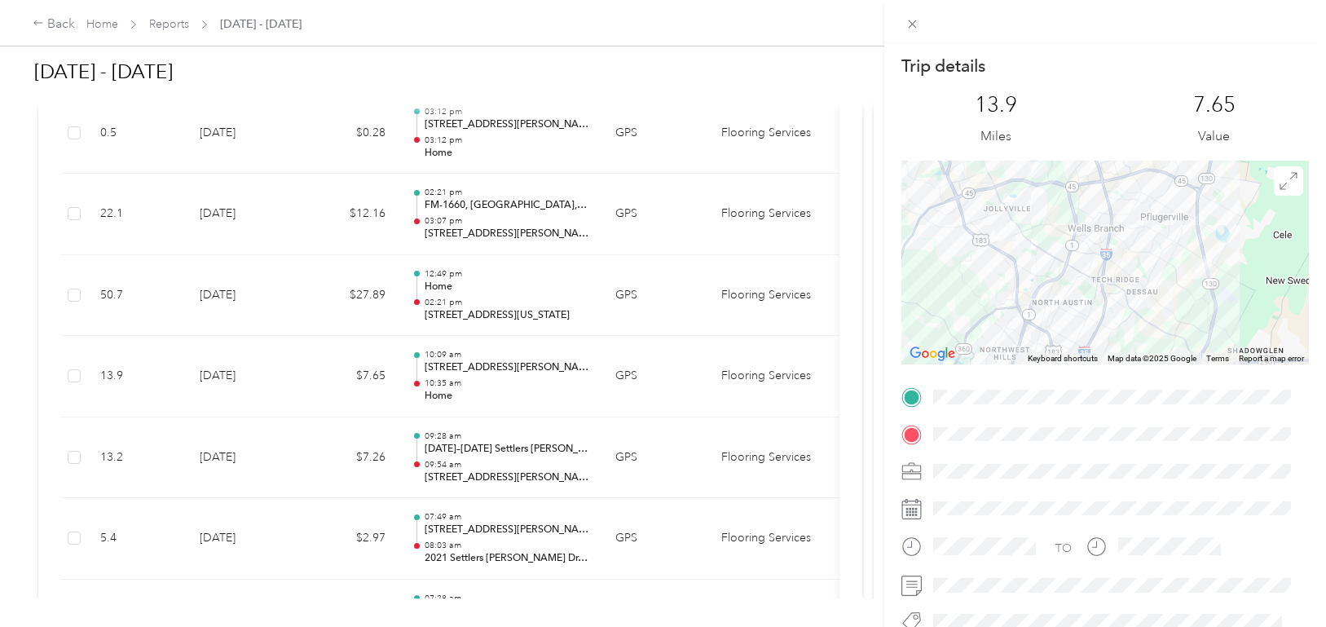
click at [282, 378] on div "Trip details This trip cannot be edited because it is either under review, appr…" at bounding box center [663, 313] width 1326 height 627
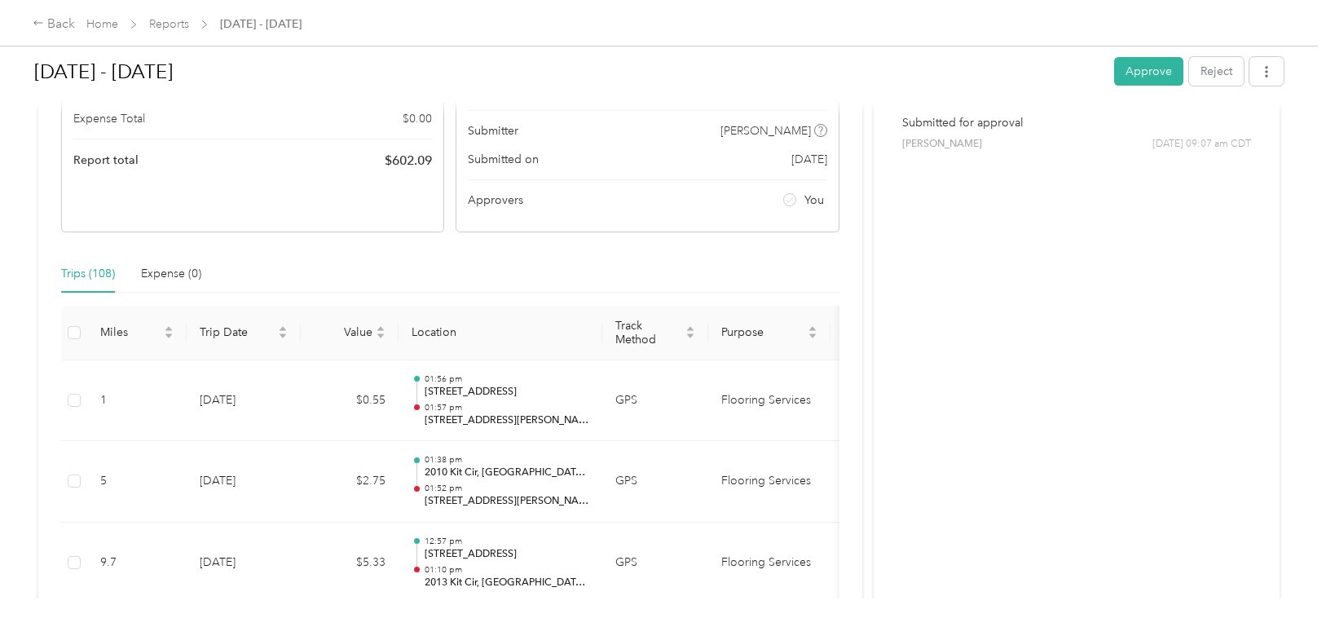
scroll to position [0, 0]
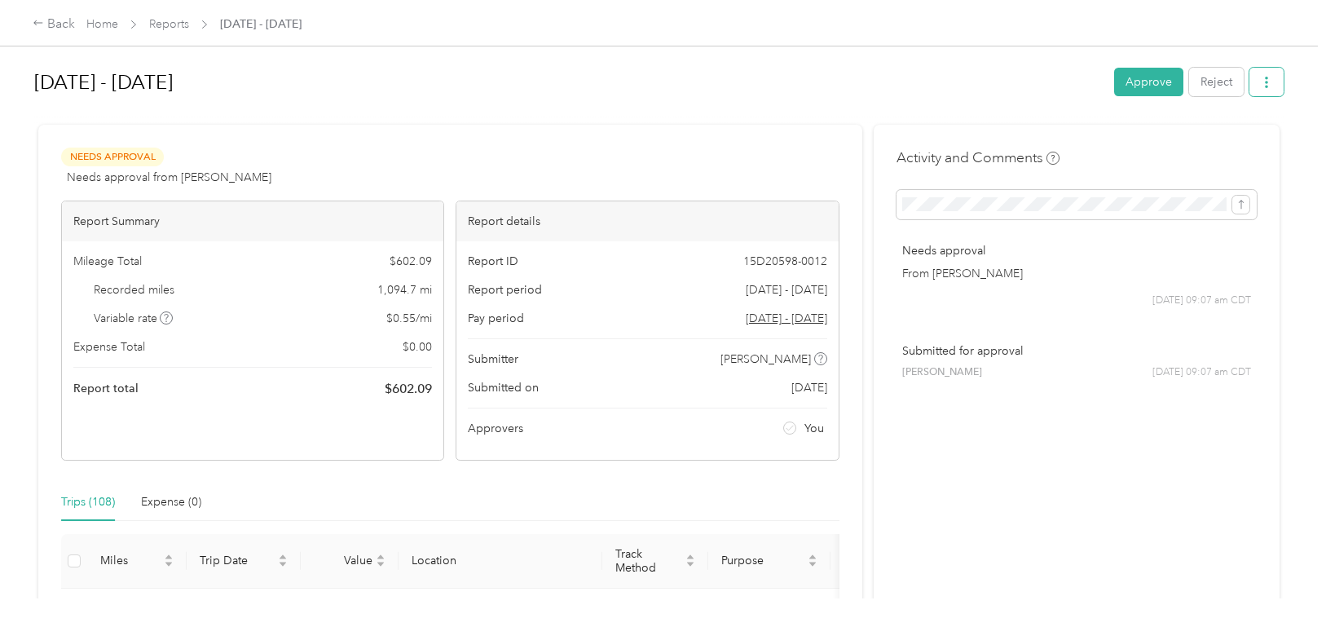
click at [1261, 86] on icon "button" at bounding box center [1266, 82] width 11 height 11
click at [1213, 143] on span "Download" at bounding box center [1216, 142] width 54 height 17
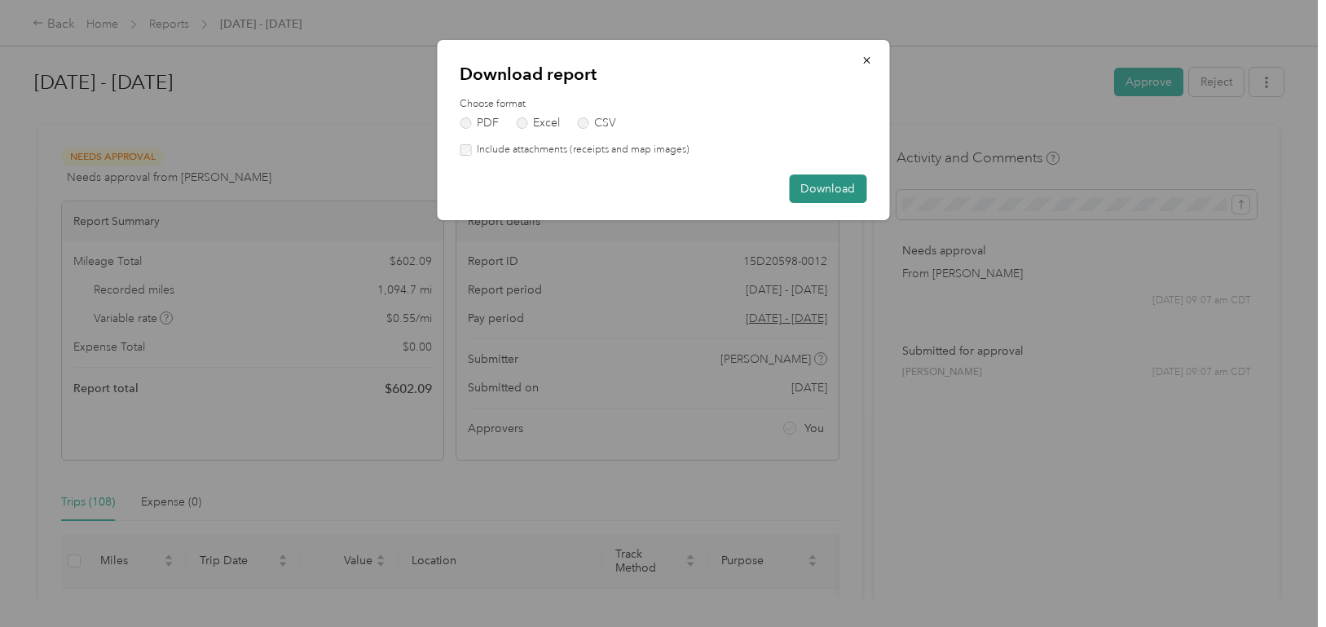
click at [822, 188] on button "Download" at bounding box center [827, 188] width 77 height 29
